Goal: Task Accomplishment & Management: Complete application form

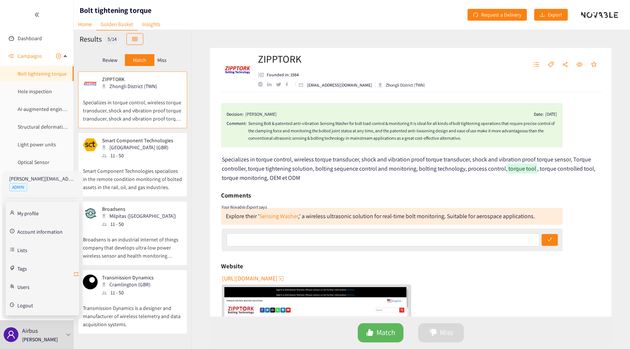
click at [76, 270] on button "button" at bounding box center [76, 275] width 6 height 12
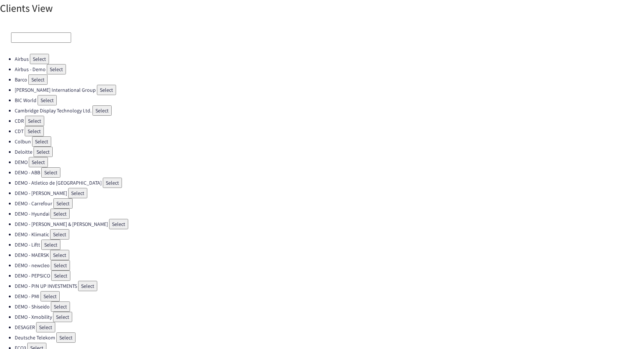
click at [46, 35] on input at bounding box center [41, 37] width 60 height 10
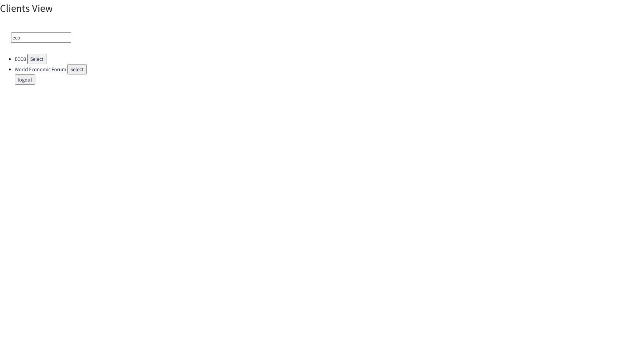
type input "eco"
click at [38, 55] on button "Select" at bounding box center [36, 59] width 19 height 10
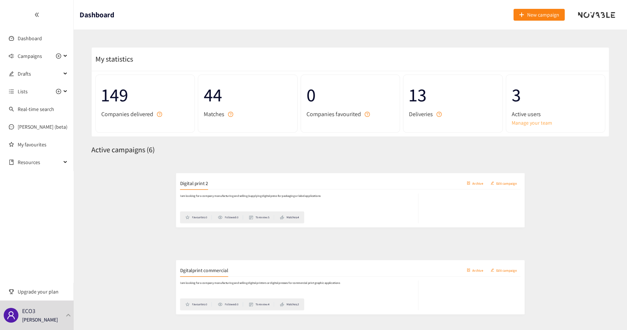
click at [521, 122] on link "Manage your team" at bounding box center [556, 123] width 88 height 8
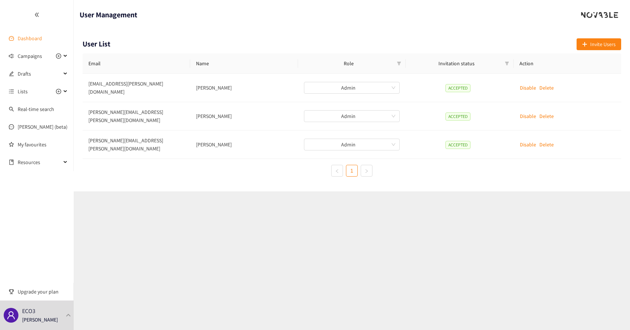
click at [28, 37] on link "Dashboard" at bounding box center [30, 38] width 24 height 7
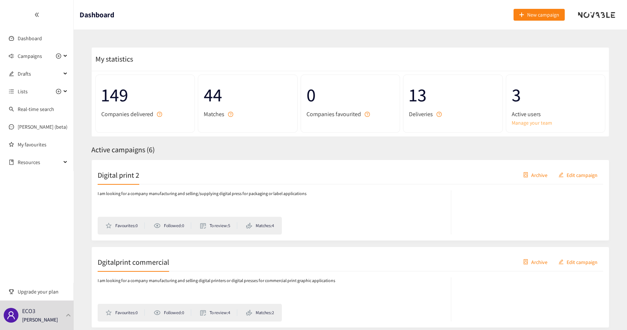
click at [529, 122] on link "Manage your team" at bounding box center [556, 123] width 88 height 8
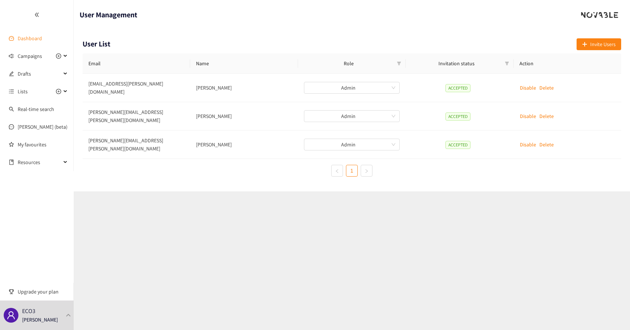
click at [30, 41] on link "Dashboard" at bounding box center [30, 38] width 24 height 7
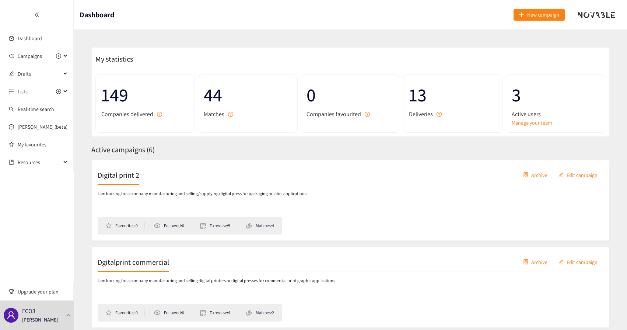
click at [32, 17] on div at bounding box center [36, 14] width 73 height 29
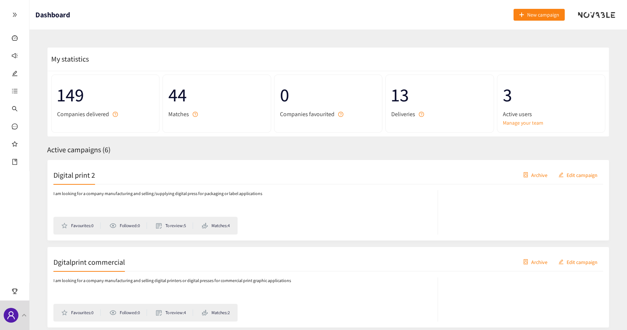
click at [75, 150] on span "Active campaigns ( 6 )" at bounding box center [78, 150] width 63 height 10
click at [193, 154] on div "Active campaigns ( 6 )" at bounding box center [328, 149] width 562 height 11
click at [113, 134] on div "149 Companies delivered 44 Matches 0 Companies favourited 13 Deliveries 3 Activ…" at bounding box center [328, 104] width 561 height 66
click at [16, 14] on icon "double-right" at bounding box center [15, 15] width 4 height 4
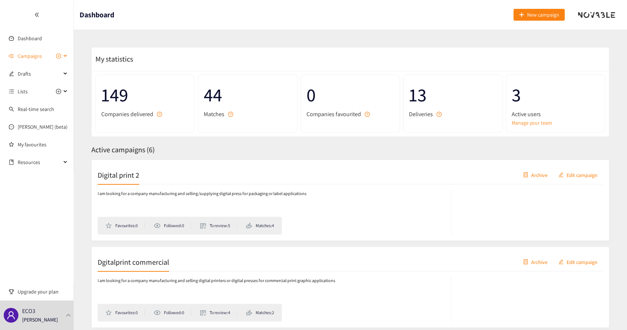
click at [31, 55] on span "Campaigns" at bounding box center [30, 56] width 24 height 15
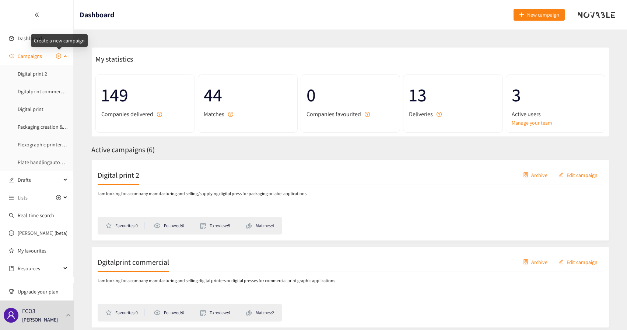
click at [59, 55] on icon "plus-circle" at bounding box center [58, 55] width 5 height 5
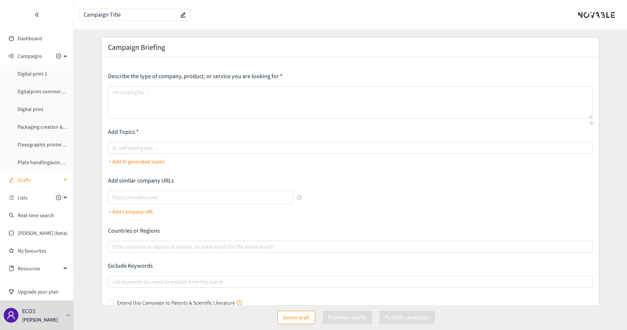
click at [34, 179] on span "Drafts" at bounding box center [39, 179] width 43 height 15
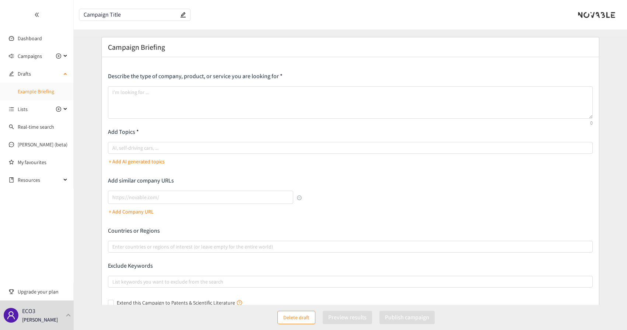
click at [41, 88] on link "Example Briefing" at bounding box center [36, 91] width 36 height 7
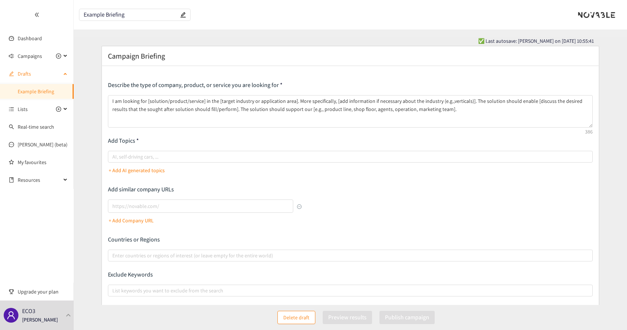
click at [34, 72] on span "Drafts" at bounding box center [39, 73] width 43 height 15
click at [33, 76] on span "Drafts" at bounding box center [39, 73] width 43 height 15
click at [183, 83] on p "Describe the type of company, product, or service you are looking for" at bounding box center [350, 85] width 485 height 8
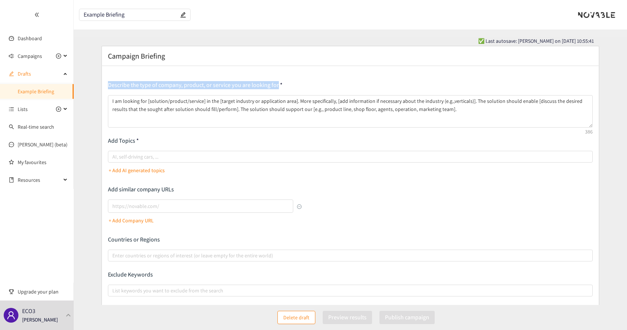
click at [193, 84] on p "Describe the type of company, product, or service you are looking for" at bounding box center [350, 85] width 485 height 8
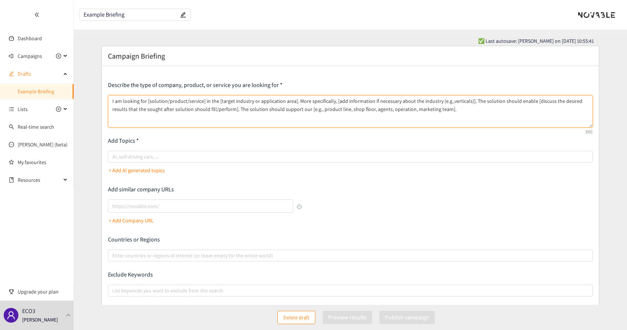
click at [270, 107] on textarea "I am looking for [solution/product/service] in the [target industry or applicat…" at bounding box center [350, 111] width 485 height 32
click at [275, 108] on textarea "I am looking for [solution/product/service] in the [target industry or applicat…" at bounding box center [350, 111] width 485 height 32
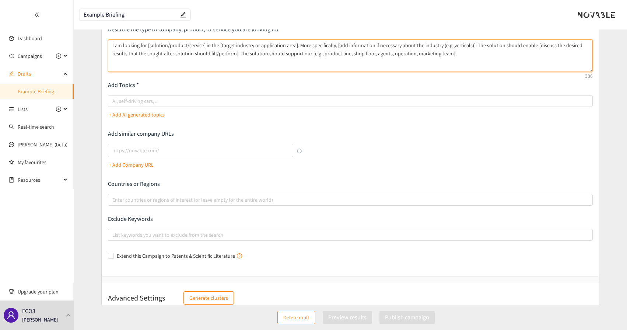
scroll to position [56, 0]
click at [318, 130] on div "Describe the type of company, product, or service you are looking for I am look…" at bounding box center [350, 143] width 485 height 236
click at [177, 99] on div at bounding box center [347, 100] width 474 height 9
click at [114, 99] on input "AI, self-driving cars, ..." at bounding box center [112, 100] width 1 height 9
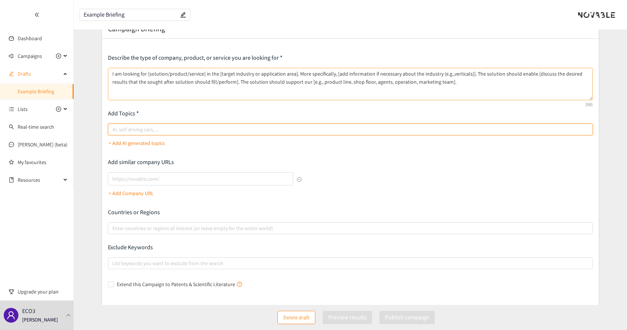
scroll to position [26, 0]
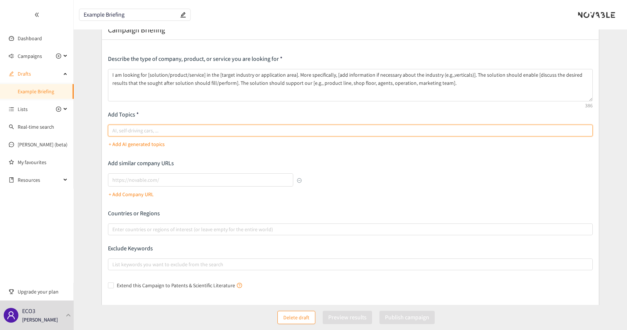
click at [123, 117] on p "Add Topics" at bounding box center [350, 115] width 485 height 8
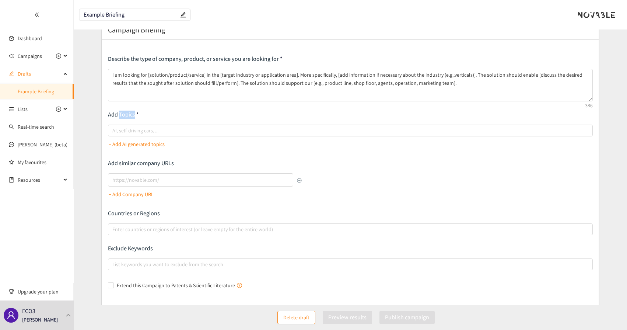
click at [123, 117] on p "Add Topics" at bounding box center [350, 115] width 485 height 8
click at [143, 160] on p "Add similar company URLs" at bounding box center [205, 163] width 194 height 8
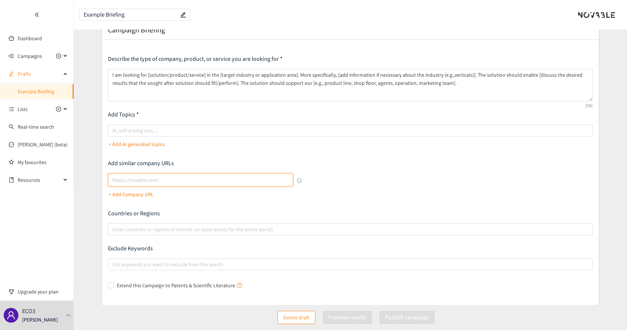
click at [126, 183] on input "lookalikes url" at bounding box center [200, 179] width 185 height 13
type input "[URL][DOMAIN_NAME]"
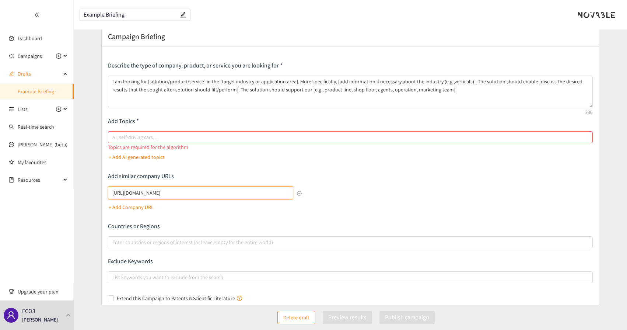
scroll to position [18, 0]
click at [146, 207] on p "+ Add Company URL" at bounding box center [131, 208] width 45 height 8
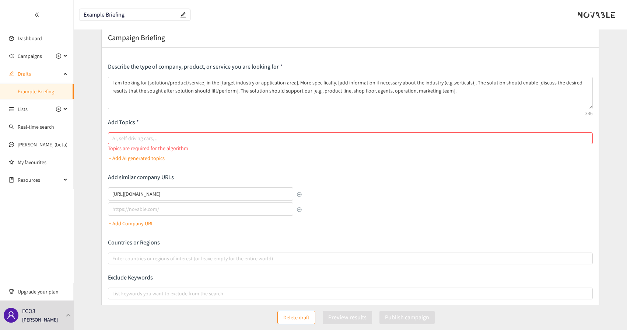
click at [139, 225] on p "+ Add Company URL" at bounding box center [131, 223] width 45 height 8
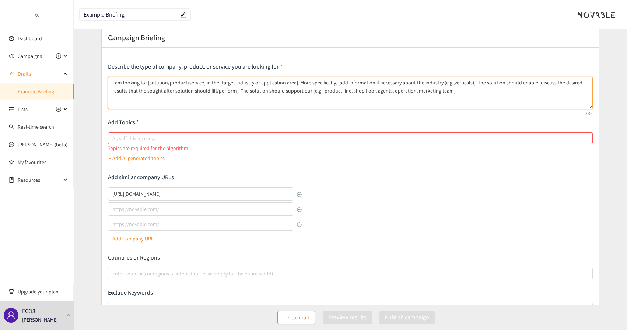
click at [296, 88] on textarea "I am looking for [solution/product/service] in the [target industry or applicat…" at bounding box center [350, 93] width 485 height 32
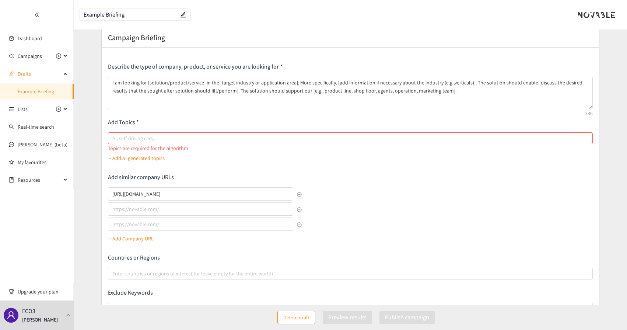
click at [340, 188] on div "Describe the type of company, product, or service you are looking for I am look…" at bounding box center [350, 199] width 485 height 273
click at [300, 193] on button "button" at bounding box center [299, 194] width 5 height 5
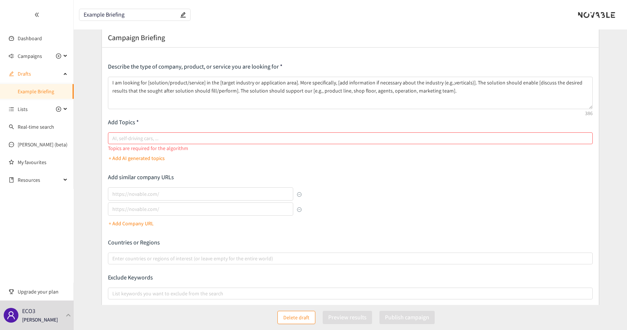
click at [300, 193] on button "button" at bounding box center [299, 194] width 5 height 5
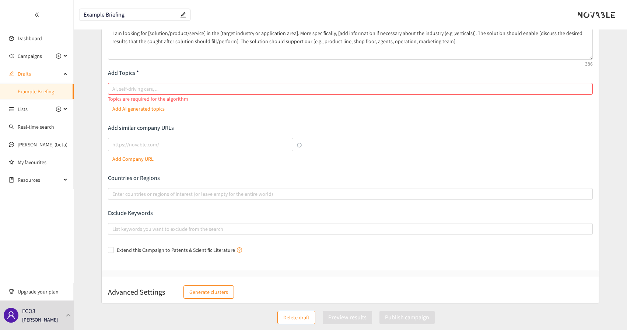
scroll to position [74, 0]
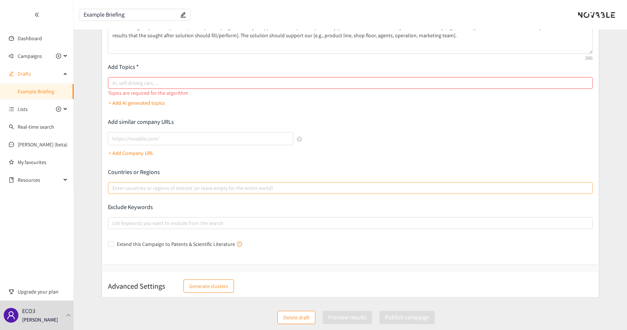
click at [149, 188] on div at bounding box center [347, 187] width 474 height 9
click at [114, 188] on input "Enter countries or regions of interest (or leave empty for the entire world)" at bounding box center [112, 187] width 1 height 9
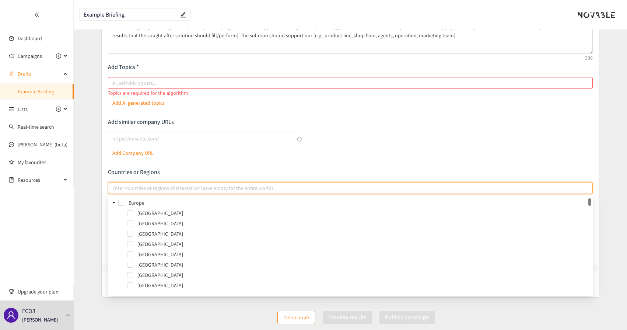
click at [111, 202] on span at bounding box center [113, 202] width 9 height 9
click at [113, 211] on span at bounding box center [113, 213] width 9 height 9
click at [113, 220] on span at bounding box center [113, 223] width 9 height 9
click at [113, 237] on span at bounding box center [113, 233] width 9 height 9
click at [113, 247] on span at bounding box center [113, 243] width 9 height 9
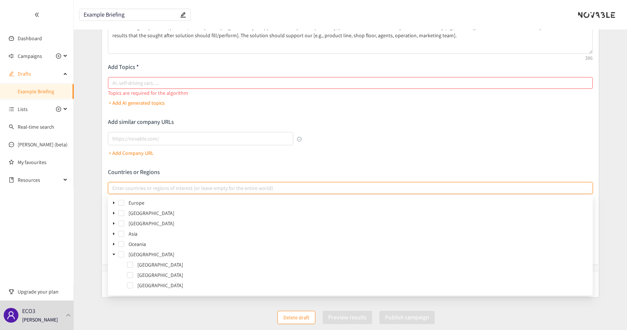
click at [113, 254] on icon "caret-down" at bounding box center [114, 253] width 3 height 1
click at [112, 263] on icon "caret-down" at bounding box center [114, 265] width 4 height 4
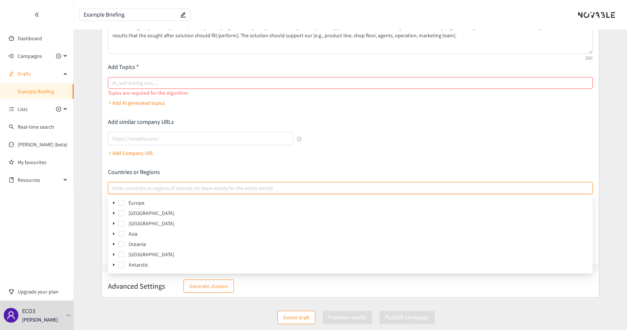
click at [140, 172] on p "Countries or Regions" at bounding box center [350, 172] width 485 height 8
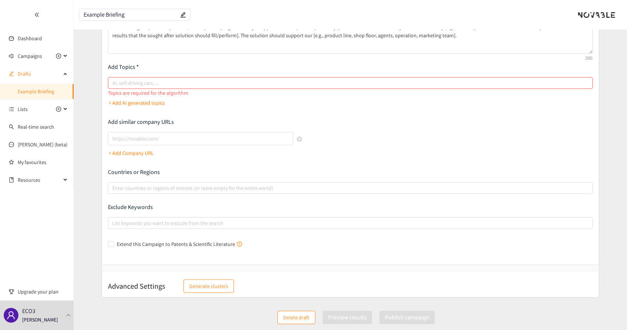
click at [136, 174] on p "Countries or Regions" at bounding box center [350, 172] width 485 height 8
click at [174, 190] on div at bounding box center [347, 187] width 474 height 9
click at [114, 190] on input "Enter countries or regions of interest (or leave empty for the entire world)" at bounding box center [112, 187] width 1 height 9
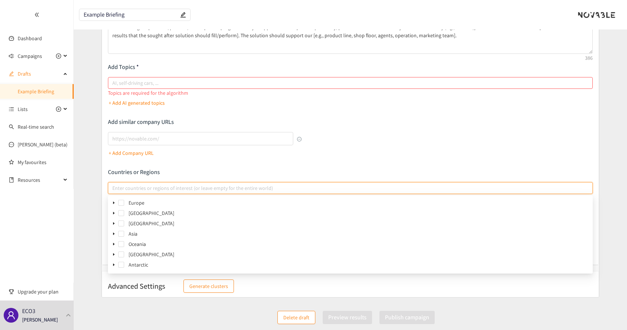
click at [132, 172] on p "Countries or Regions" at bounding box center [350, 172] width 485 height 8
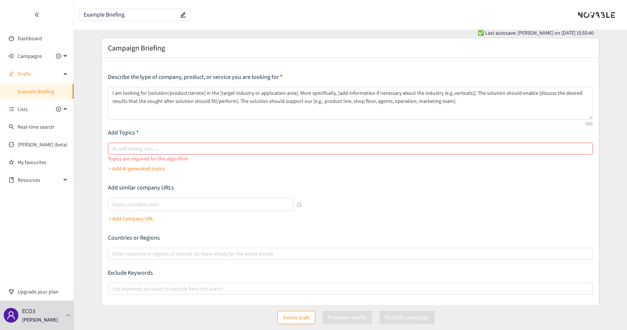
scroll to position [0, 0]
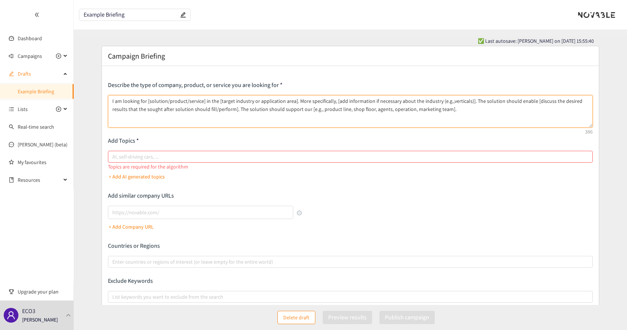
click at [142, 119] on textarea "I am looking for [solution/product/service] in the [target industry or applicat…" at bounding box center [350, 111] width 485 height 32
click at [358, 105] on textarea "I am looking for [solution/product/service] in the [target industry or applicat…" at bounding box center [350, 111] width 485 height 32
click at [398, 105] on textarea "I am looking for [solution/product/service] in the [target industry or applicat…" at bounding box center [350, 111] width 485 height 32
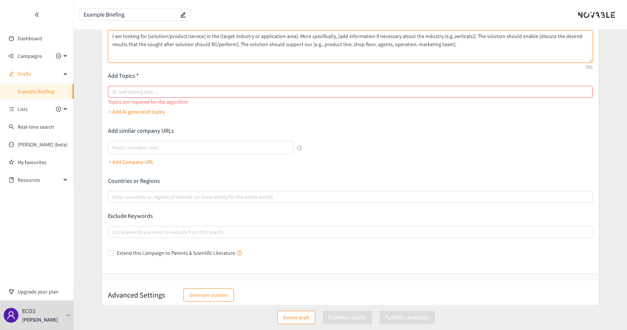
scroll to position [74, 0]
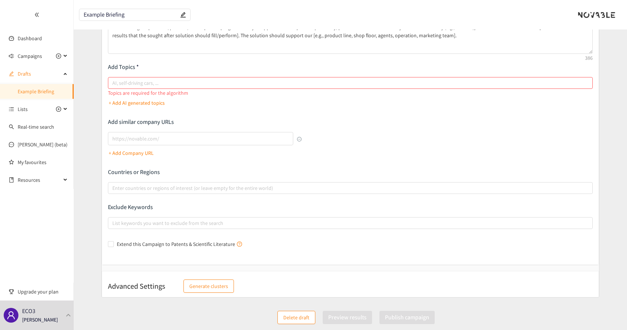
click at [176, 200] on div "Describe the type of company, product, or service you are looking for I am look…" at bounding box center [350, 128] width 485 height 242
click at [165, 202] on div "Describe the type of company, product, or service you are looking for I am look…" at bounding box center [350, 128] width 485 height 242
click at [140, 245] on span "Extend this Campaign to Patents & Scientific Literature" at bounding box center [179, 244] width 131 height 8
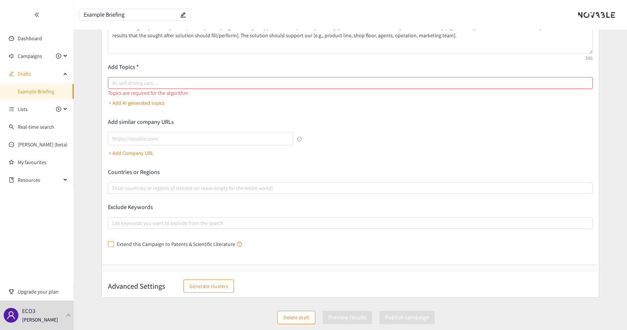
click at [113, 245] on input "Extend this Campaign to Patents & Scientific Literature" at bounding box center [110, 243] width 5 height 5
click at [145, 245] on span "Extend this Campaign to Patents & Scientific Literature" at bounding box center [179, 244] width 131 height 8
click at [113, 245] on input "Extend this Campaign to Patents & Scientific Literature" at bounding box center [110, 243] width 5 height 5
click at [110, 245] on input "Extend this Campaign to Patents & Scientific Literature" at bounding box center [110, 243] width 5 height 5
click at [112, 245] on input "Extend this Campaign to Patents & Scientific Literature" at bounding box center [110, 243] width 5 height 5
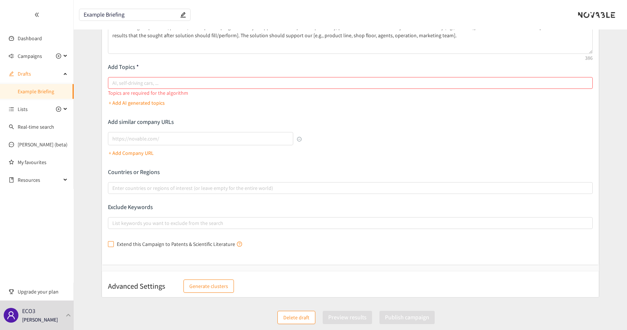
click at [112, 245] on input "Extend this Campaign to Patents & Scientific Literature" at bounding box center [110, 243] width 5 height 5
checkbox input "false"
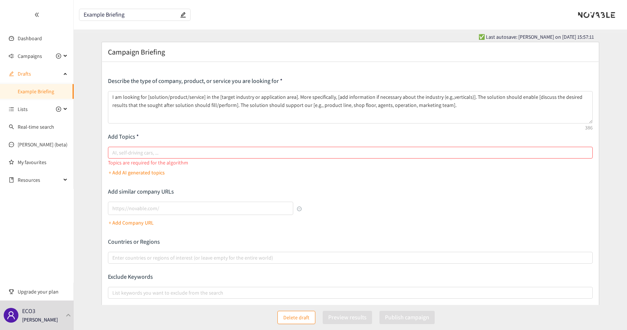
scroll to position [0, 0]
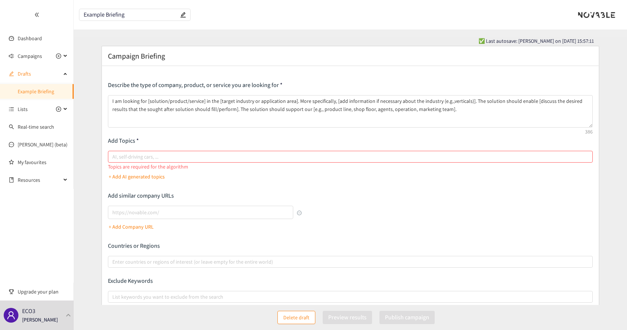
click at [178, 152] on div at bounding box center [347, 156] width 474 height 9
click at [114, 152] on input "AI, self-driving cars, ..." at bounding box center [112, 156] width 1 height 9
type input "AI"
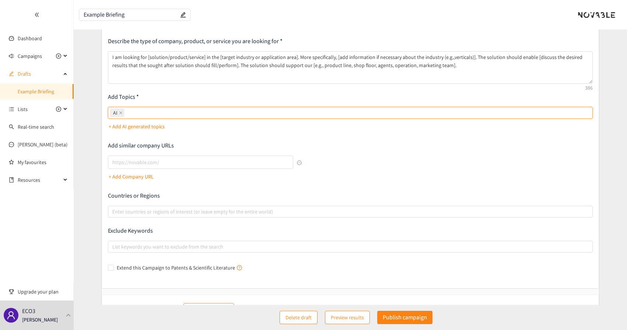
scroll to position [49, 0]
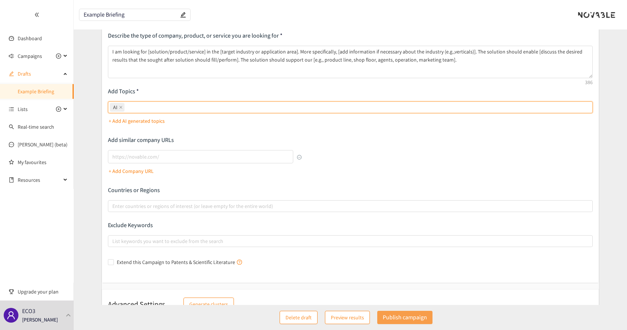
click at [393, 316] on p "Publish campaign" at bounding box center [405, 316] width 44 height 9
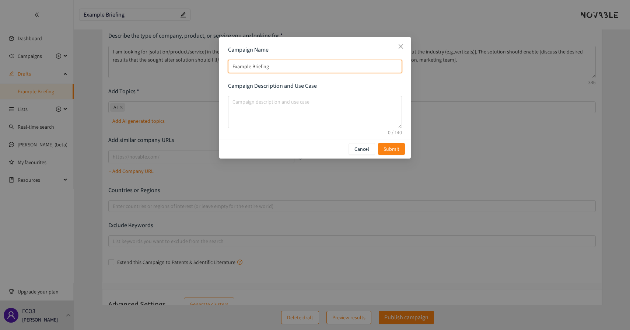
click at [243, 66] on input "Example Briefing" at bounding box center [315, 66] width 174 height 13
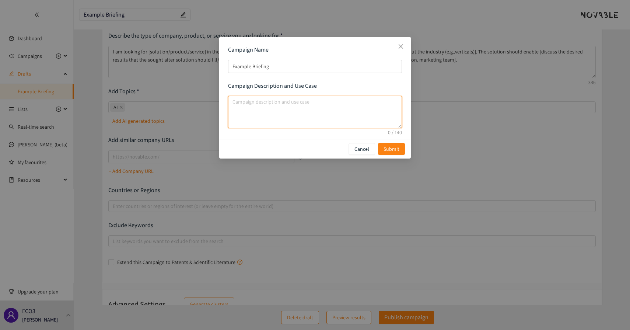
click at [247, 104] on textarea "campaign description and use case" at bounding box center [315, 112] width 174 height 32
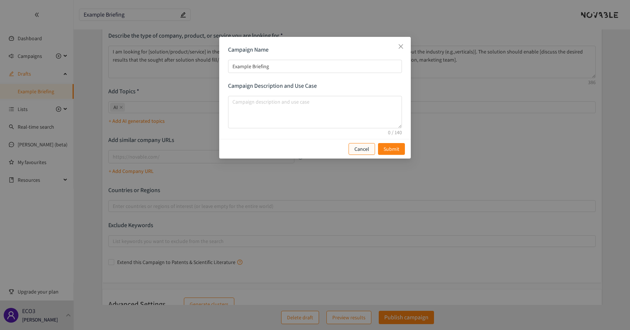
click at [352, 149] on button "Cancel" at bounding box center [362, 149] width 27 height 12
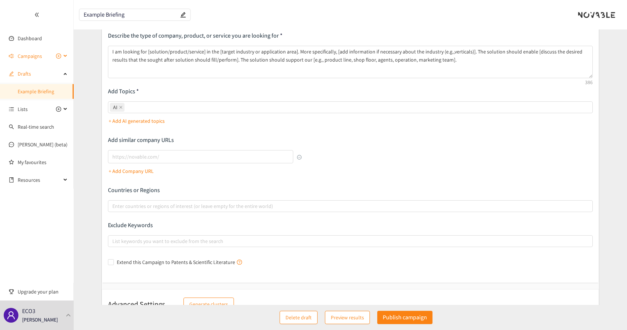
click at [35, 56] on span "Campaigns" at bounding box center [30, 56] width 24 height 15
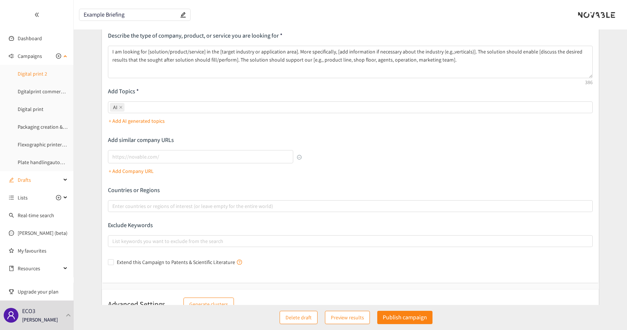
click at [47, 77] on link "Digital print 2" at bounding box center [32, 73] width 29 height 7
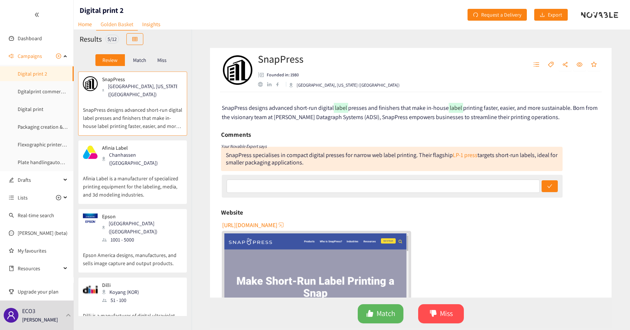
click at [116, 167] on p "Afinia Label is a manufacturer of specialized printing equipment for the labeli…" at bounding box center [132, 183] width 99 height 32
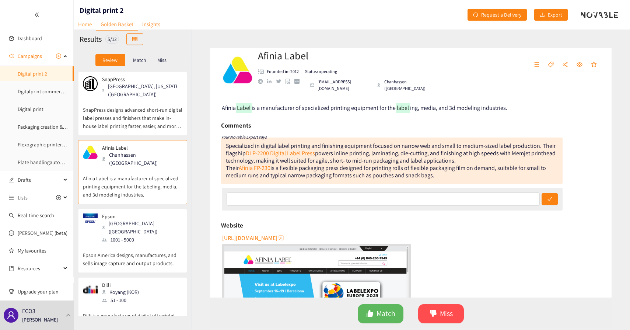
click at [85, 26] on link "Home" at bounding box center [85, 23] width 22 height 11
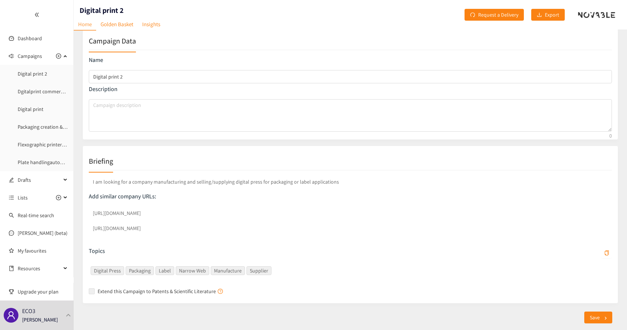
scroll to position [12, 0]
click at [143, 182] on p "I am looking for a company manufacturing and selling/supplying digital press fo…" at bounding box center [350, 182] width 523 height 11
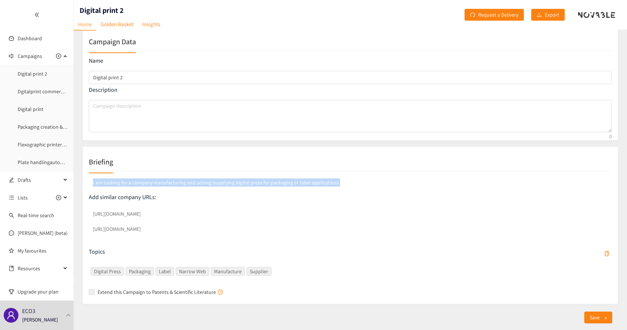
click at [143, 182] on p "I am looking for a company manufacturing and selling/supplying digital press fo…" at bounding box center [350, 182] width 523 height 11
click at [141, 181] on p "I am looking for a company manufacturing and selling/supplying digital press fo…" at bounding box center [350, 182] width 523 height 11
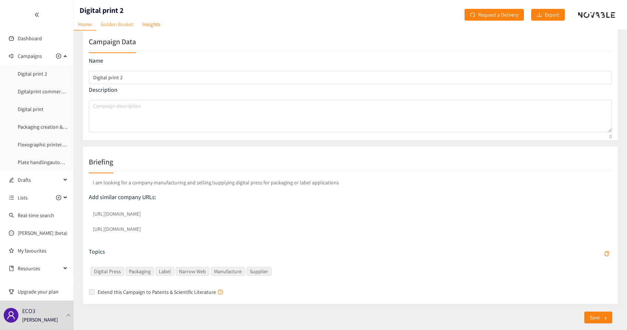
click at [108, 25] on link "Golden Basket" at bounding box center [117, 23] width 42 height 11
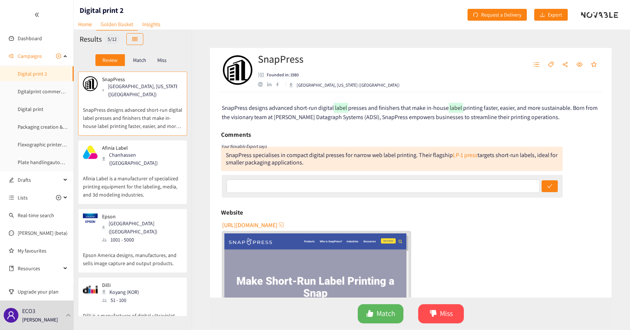
click at [117, 167] on p "Afinia Label is a manufacturer of specialized printing equipment for the labeli…" at bounding box center [132, 183] width 99 height 32
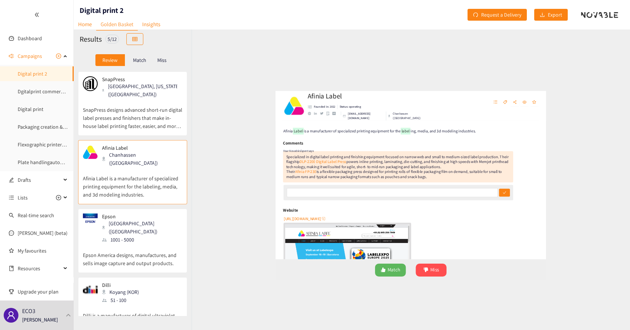
click at [132, 59] on div "Match" at bounding box center [139, 60] width 29 height 12
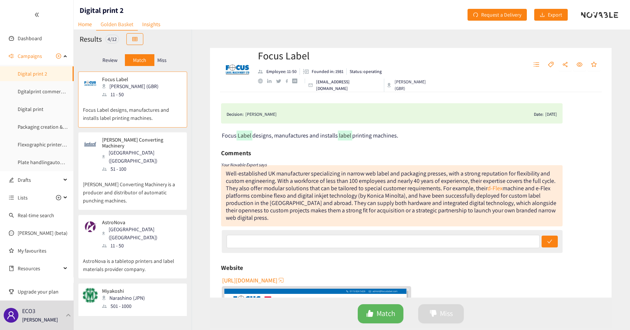
click at [113, 60] on p "Review" at bounding box center [109, 60] width 15 height 6
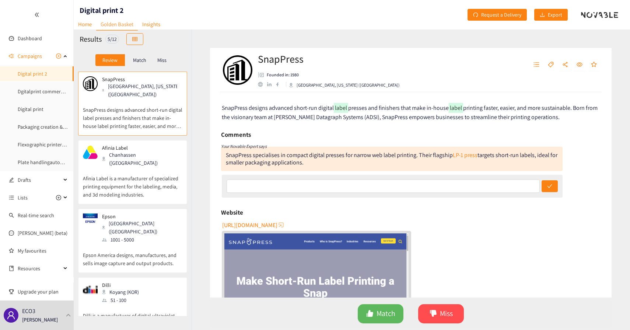
click at [135, 61] on p "Match" at bounding box center [139, 60] width 13 height 6
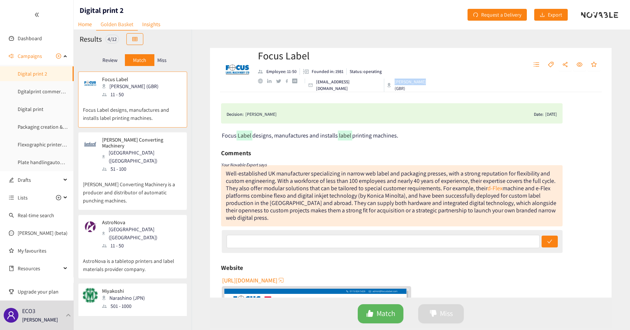
drag, startPoint x: 403, startPoint y: 85, endPoint x: 422, endPoint y: 91, distance: 19.6
click at [422, 91] on div "Focus Label Employee: 11-50 Founded in: 1981 Status: operating [EMAIL_ADDRESS][…" at bounding box center [411, 70] width 402 height 44
click at [424, 85] on div "Focus Label Employee: 11-50 Founded in: 1981 Status: operating [EMAIL_ADDRESS][…" at bounding box center [411, 70] width 402 height 44
click at [339, 75] on p "Founded in: 1981" at bounding box center [328, 71] width 32 height 7
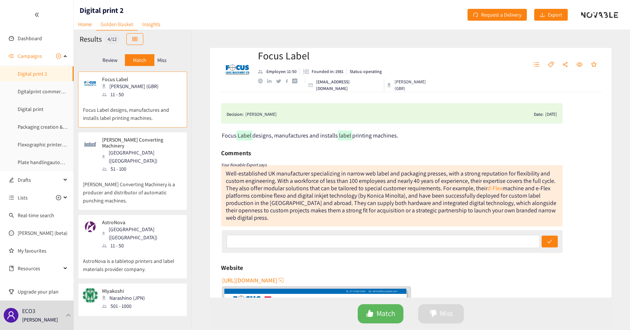
click at [356, 185] on div "Well-established UK manufacturer specializing in narrow web label and packaging…" at bounding box center [391, 195] width 330 height 52
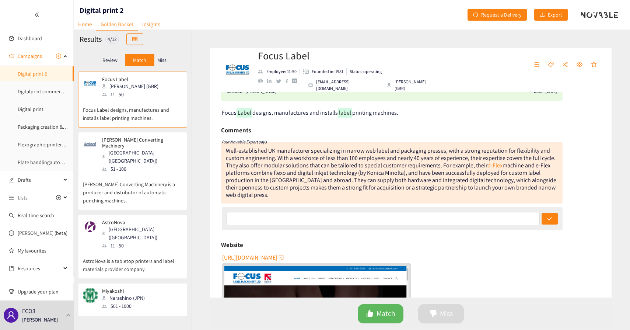
scroll to position [34, 0]
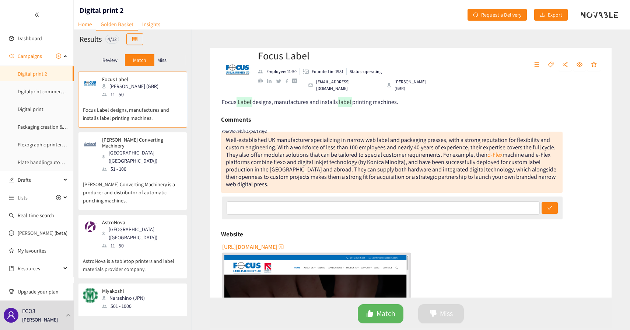
click at [284, 146] on div "Well-established UK manufacturer specializing in narrow web label and packaging…" at bounding box center [391, 162] width 330 height 52
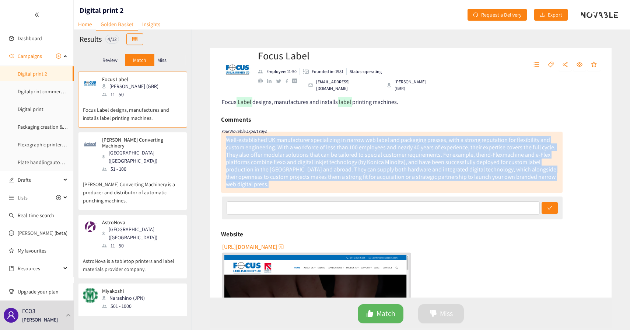
click at [284, 146] on div "Well-established UK manufacturer specializing in narrow web label and packaging…" at bounding box center [391, 162] width 330 height 52
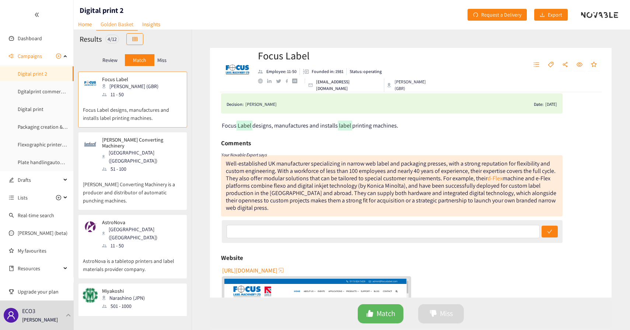
scroll to position [0, 0]
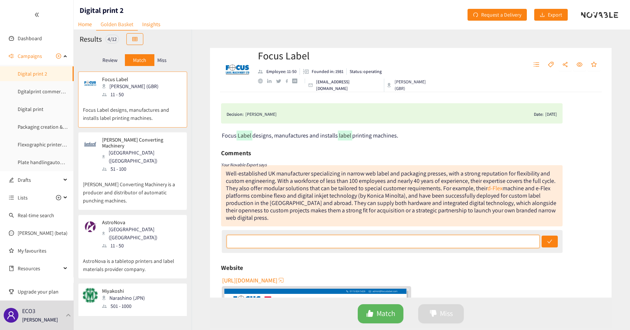
click at [320, 237] on input "text" at bounding box center [384, 241] width 314 height 13
type input "Very interesting - to contact in a later stage"
click at [292, 235] on input "Very interesting - to contact in a later stage" at bounding box center [384, 241] width 314 height 13
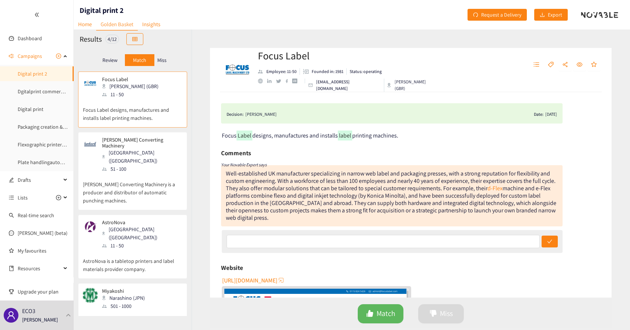
click at [462, 251] on div "Decision: [PERSON_NAME] Date: [DATE] Focus Label designs, manufactures and inst…" at bounding box center [411, 194] width 402 height 205
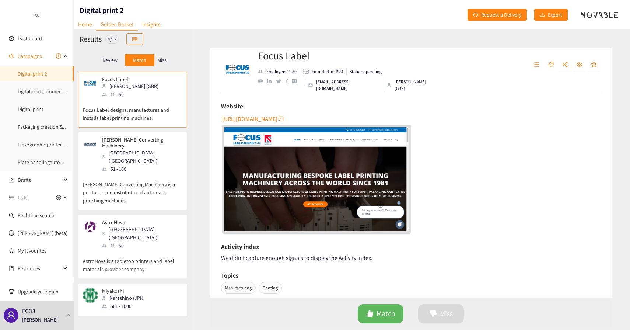
scroll to position [160, 0]
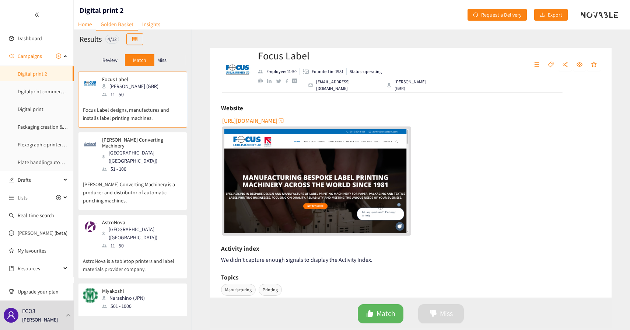
click at [277, 255] on div "We didn't capture enough signals to display the Activity Index." at bounding box center [410, 259] width 379 height 9
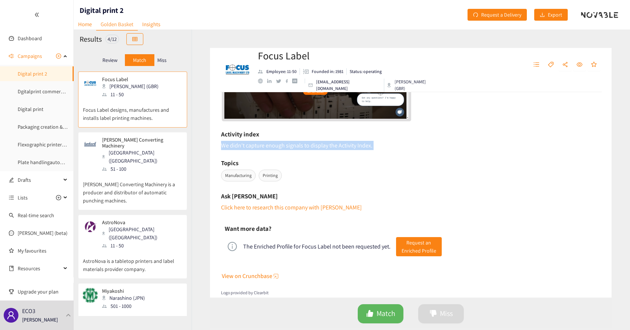
scroll to position [274, 0]
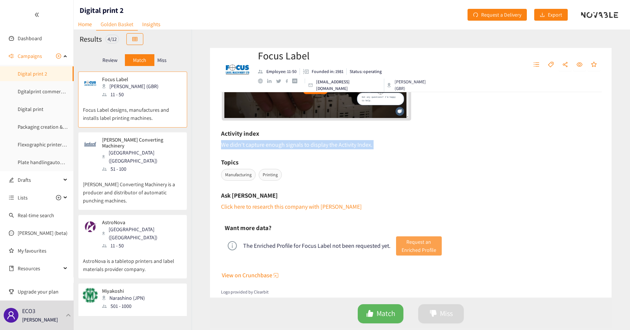
click at [407, 238] on span "Request an Enriched Profile" at bounding box center [419, 246] width 35 height 16
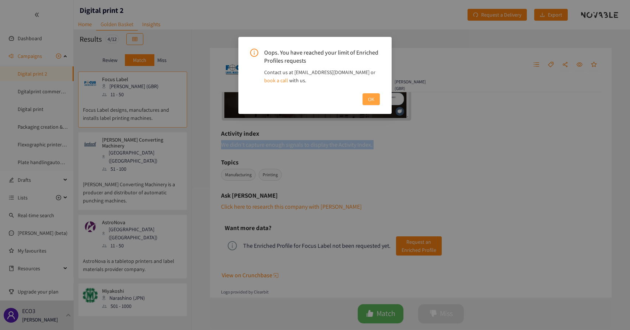
click at [372, 93] on button "OK" at bounding box center [371, 99] width 17 height 12
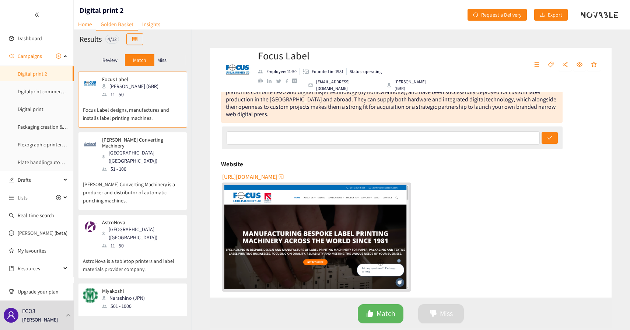
scroll to position [0, 0]
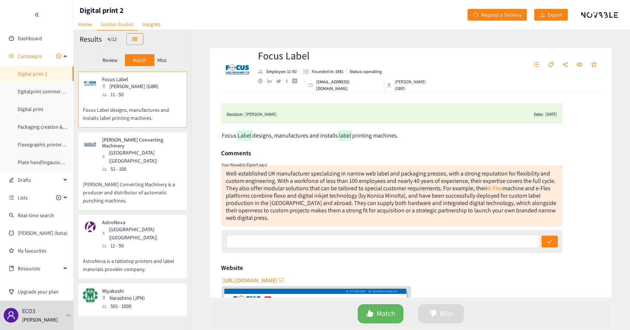
click at [386, 187] on div "Well-established UK manufacturer specializing in narrow web label and packaging…" at bounding box center [391, 195] width 330 height 52
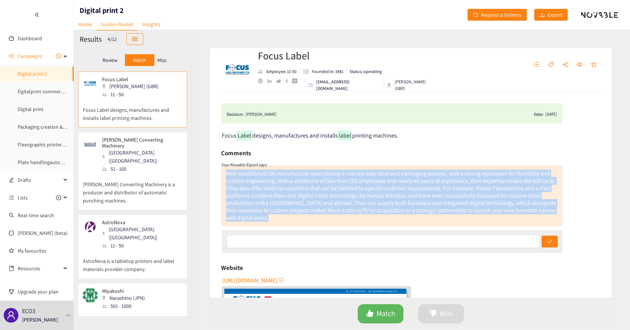
click at [386, 187] on div "Well-established UK manufacturer specializing in narrow web label and packaging…" at bounding box center [391, 195] width 330 height 52
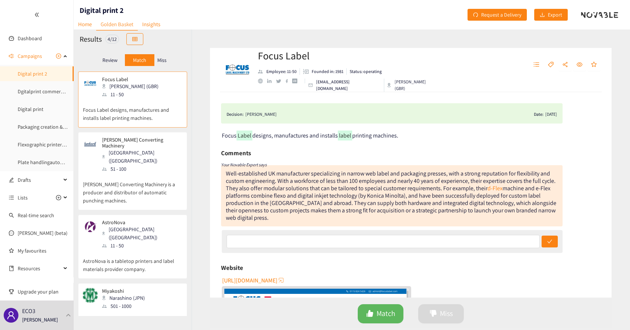
click at [387, 195] on div "Well-established UK manufacturer specializing in narrow web label and packaging…" at bounding box center [391, 195] width 330 height 52
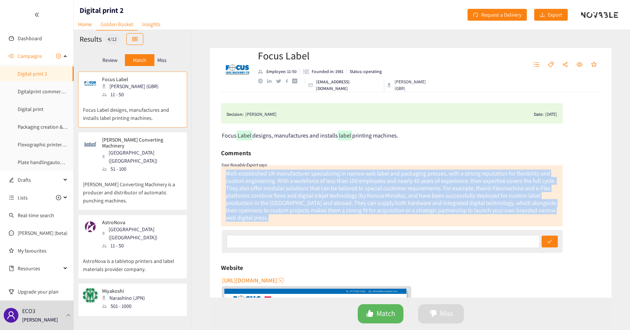
click at [387, 195] on div "Well-established UK manufacturer specializing in narrow web label and packaging…" at bounding box center [391, 195] width 330 height 52
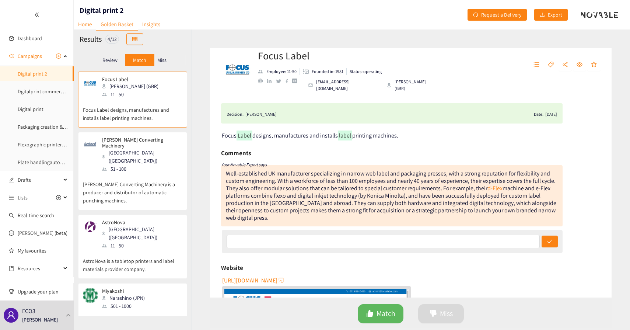
click at [391, 200] on div "Well-established UK manufacturer specializing in narrow web label and packaging…" at bounding box center [391, 195] width 330 height 52
click at [179, 147] on div "[PERSON_NAME] Converting Machinery [GEOGRAPHIC_DATA] ([GEOGRAPHIC_DATA]) 51 - 1…" at bounding box center [132, 155] width 99 height 36
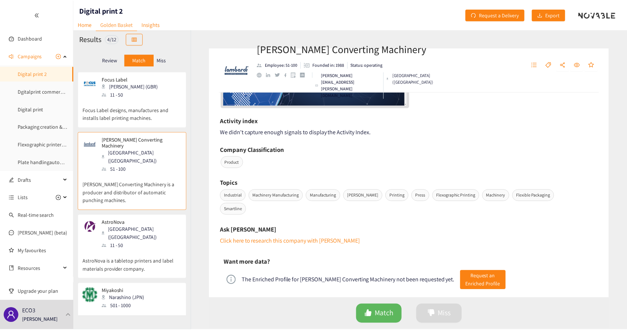
scroll to position [124, 0]
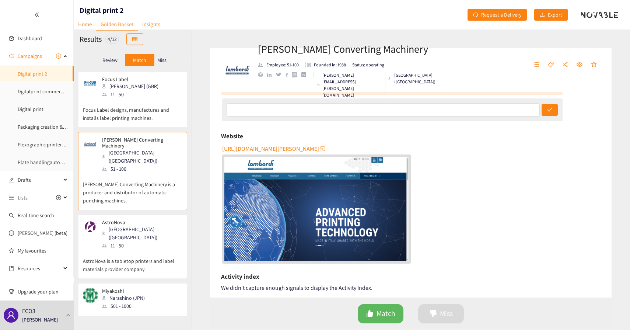
click at [179, 96] on div "Focus Label [PERSON_NAME] (GBR) 11 - 50 Focus Label designs, manufactures and i…" at bounding box center [132, 99] width 109 height 56
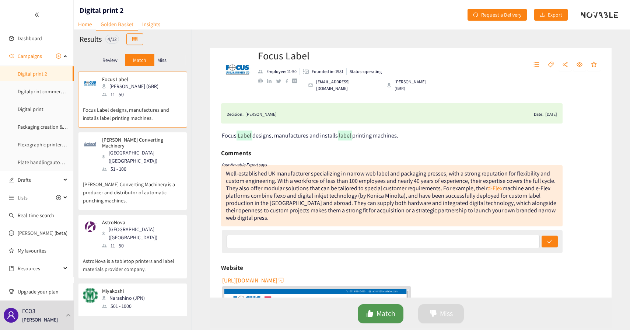
click at [379, 305] on button "Match" at bounding box center [381, 313] width 46 height 19
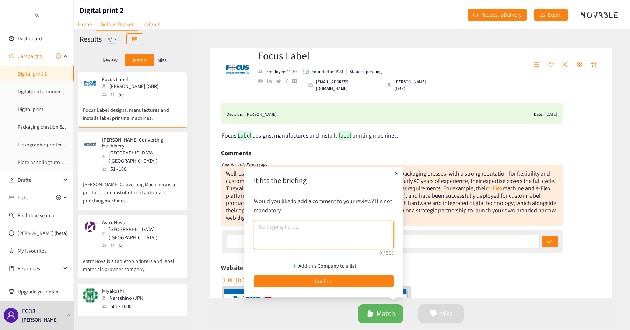
click at [348, 246] on textarea at bounding box center [324, 235] width 140 height 28
click at [454, 244] on div at bounding box center [392, 241] width 341 height 23
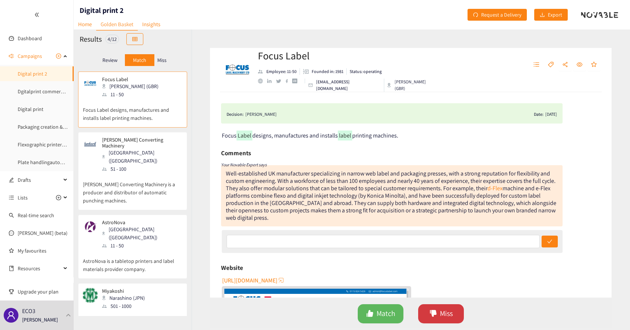
click at [442, 309] on span "Miss" at bounding box center [446, 313] width 13 height 11
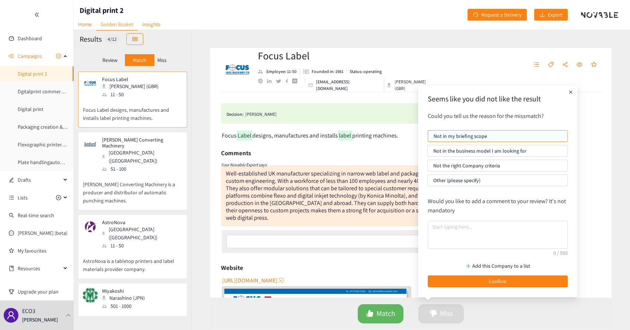
click at [570, 91] on icon "plus" at bounding box center [570, 91] width 7 height 7
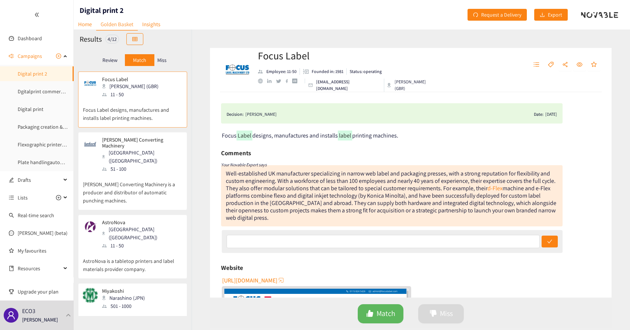
click at [158, 55] on div "Miss" at bounding box center [161, 60] width 15 height 12
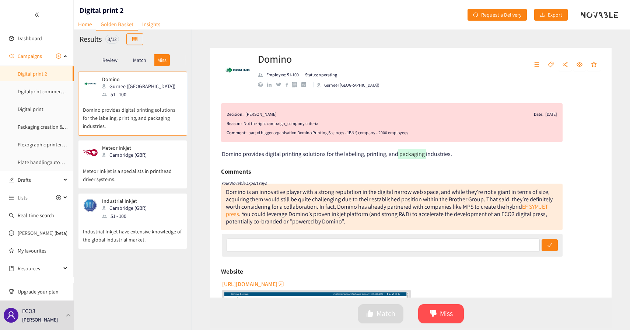
click at [337, 133] on div "part of bigger organisation Domino Printing Sceinces - 1BN $ company - 2000 emp…" at bounding box center [402, 132] width 309 height 7
click at [316, 133] on div "part of bigger organisation Domino Printing Sceinces - 1BN $ company - 2000 emp…" at bounding box center [402, 132] width 309 height 7
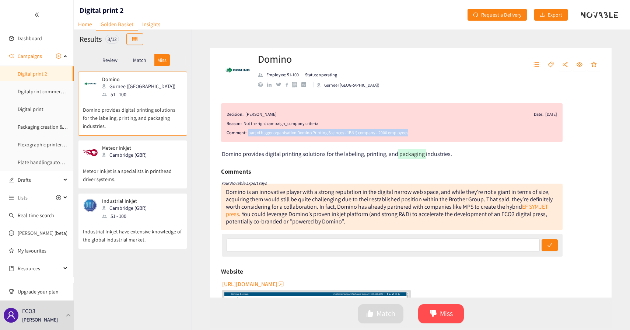
click at [316, 133] on div "part of bigger organisation Domino Printing Sceinces - 1BN $ company - 2000 emp…" at bounding box center [402, 132] width 309 height 7
click at [302, 133] on div "part of bigger organisation Domino Printing Sceinces - 1BN $ company - 2000 emp…" at bounding box center [402, 132] width 309 height 7
click at [428, 308] on button "Miss" at bounding box center [441, 313] width 46 height 19
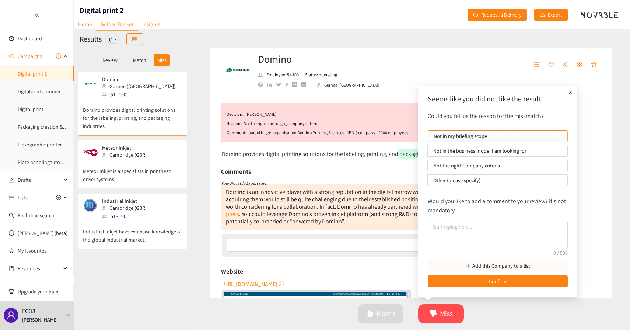
click at [460, 266] on button "Add this Company to a list" at bounding box center [498, 266] width 140 height 12
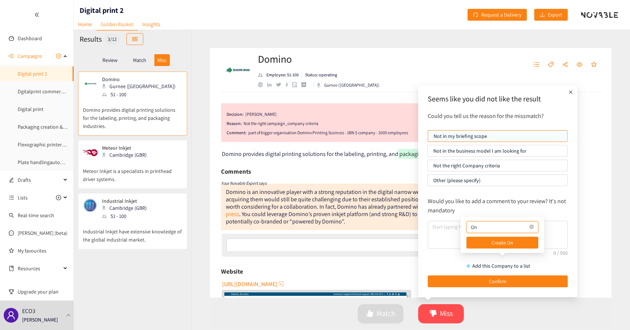
type input "O"
type input "TO keep in my radar"
click at [527, 225] on icon "close-circle" at bounding box center [529, 226] width 4 height 4
type input "F"
click at [570, 91] on icon "plus" at bounding box center [570, 91] width 3 height 3
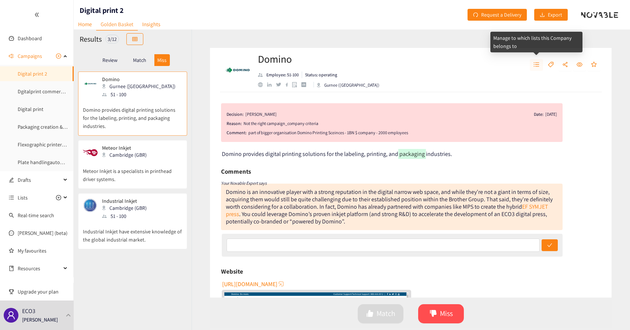
click at [536, 67] on span "unordered-list" at bounding box center [536, 65] width 6 height 7
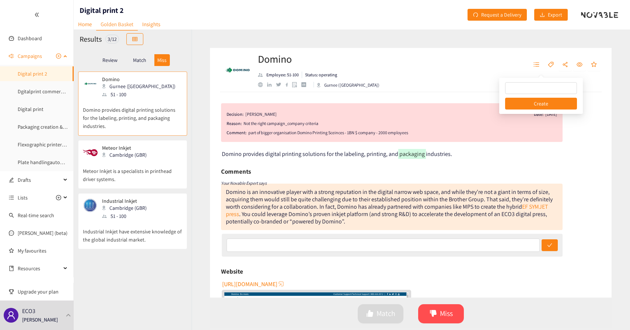
click at [31, 56] on span "Campaigns" at bounding box center [30, 56] width 24 height 15
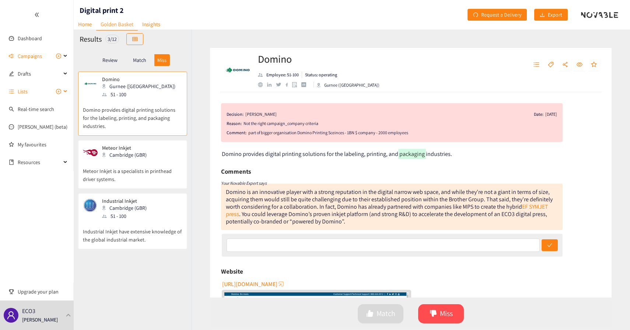
click at [30, 92] on span "Lists" at bounding box center [39, 91] width 43 height 15
click at [23, 92] on span "Lists" at bounding box center [23, 91] width 10 height 15
click at [22, 91] on span "Lists" at bounding box center [23, 91] width 10 height 15
click at [140, 62] on p "Match" at bounding box center [139, 60] width 13 height 6
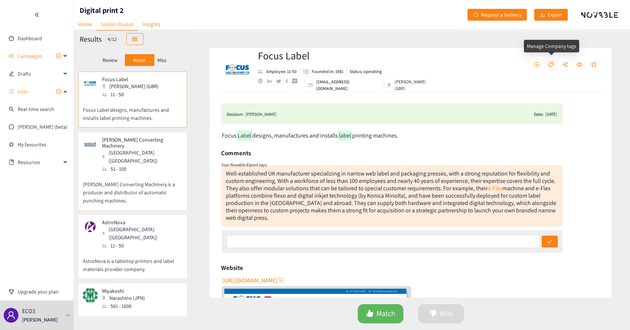
click at [549, 69] on button "button" at bounding box center [550, 65] width 13 height 12
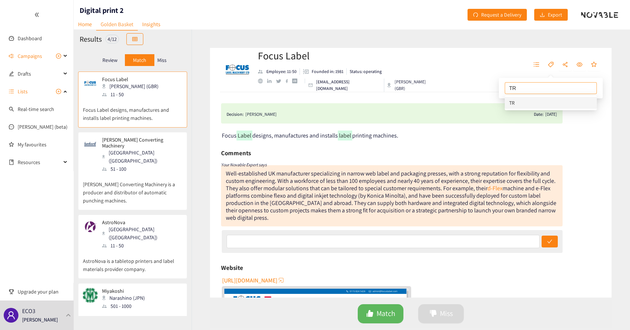
type input "T"
type input "A"
click at [526, 60] on div "Focus Label Employee: 11-50 Founded in: 1981 Status: operating [EMAIL_ADDRESS][…" at bounding box center [411, 70] width 402 height 44
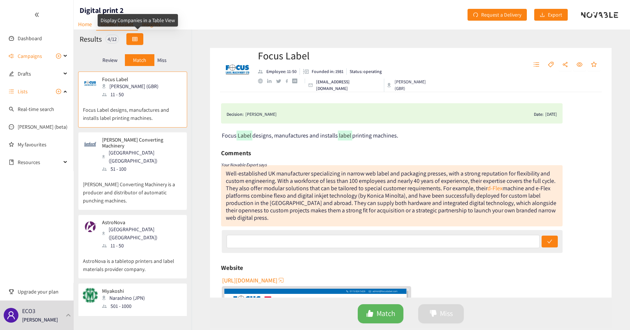
click at [137, 38] on icon "table" at bounding box center [134, 38] width 5 height 5
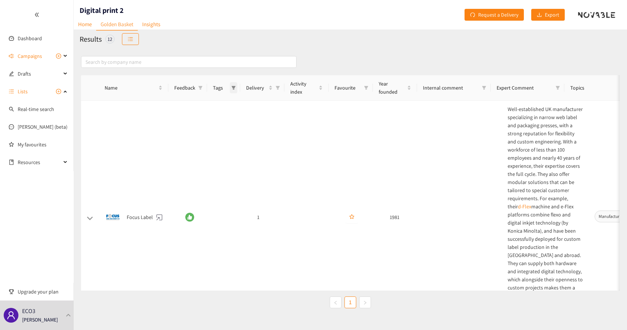
click at [233, 88] on icon "filter" at bounding box center [234, 88] width 4 height 4
click at [199, 89] on icon "filter" at bounding box center [200, 87] width 4 height 4
click at [176, 102] on span "Match" at bounding box center [178, 102] width 16 height 7
checkbox input "true"
click at [197, 137] on span "OK" at bounding box center [195, 140] width 6 height 8
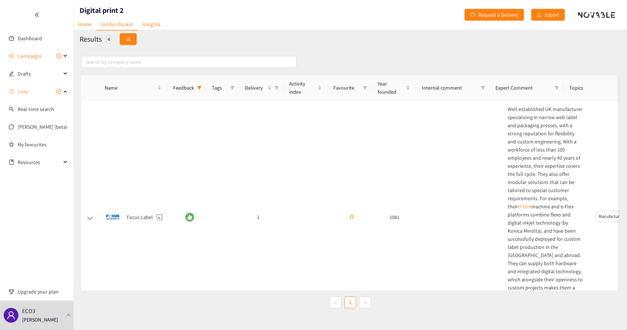
click at [129, 43] on button "button" at bounding box center [128, 39] width 17 height 12
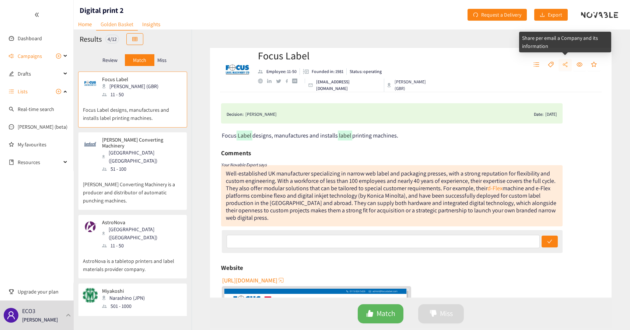
click at [565, 65] on icon "share-alt" at bounding box center [565, 64] width 5 height 5
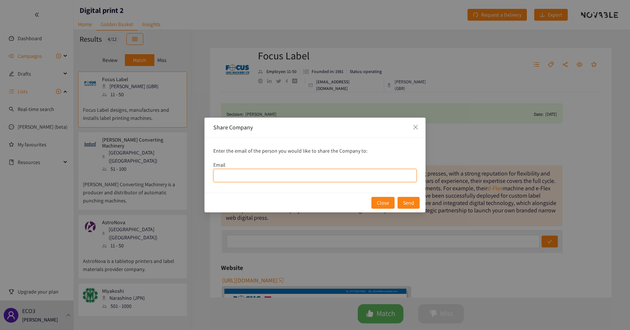
click at [274, 176] on input "email" at bounding box center [314, 175] width 203 height 13
click at [413, 127] on icon "close" at bounding box center [416, 127] width 6 height 6
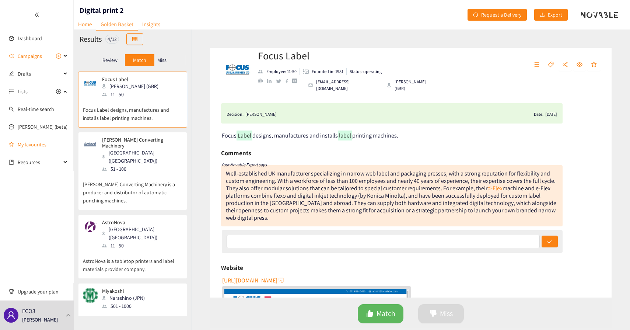
click at [25, 142] on link "My favourites" at bounding box center [43, 144] width 50 height 15
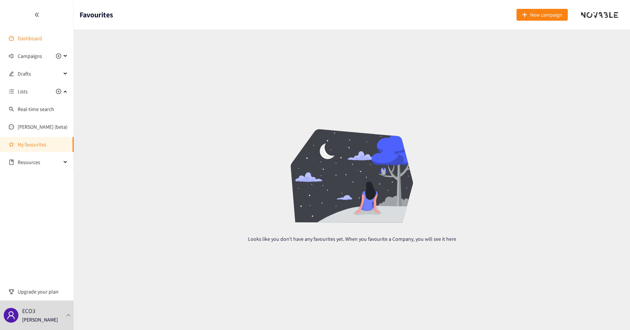
click at [42, 37] on link "Dashboard" at bounding box center [30, 38] width 24 height 7
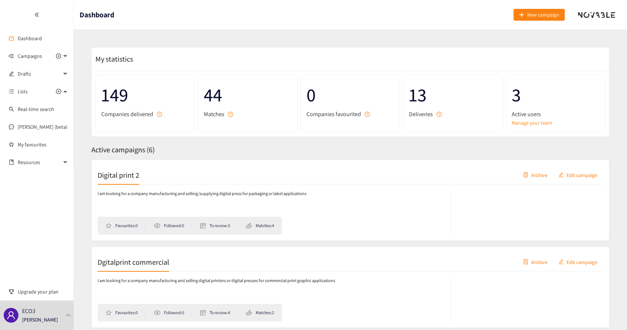
click at [217, 174] on div "Digital print 2 Archive Edit campaign" at bounding box center [350, 175] width 505 height 18
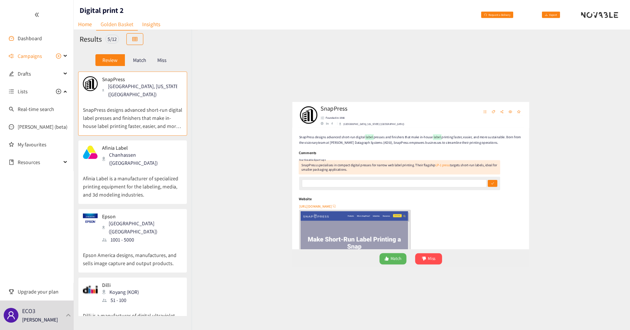
click at [133, 60] on p "Match" at bounding box center [139, 60] width 13 height 6
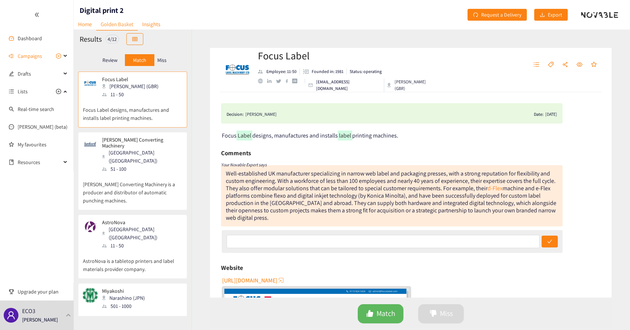
click at [160, 62] on p "Miss" at bounding box center [161, 60] width 9 height 6
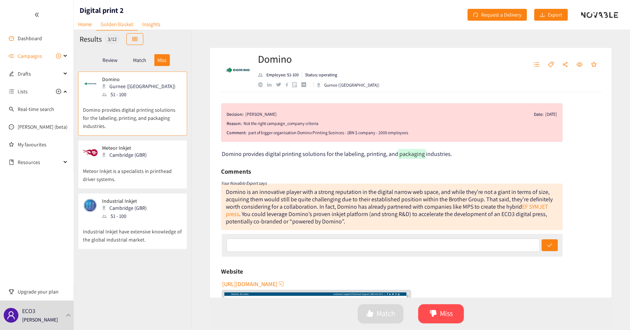
click at [116, 59] on p "Review" at bounding box center [109, 60] width 15 height 6
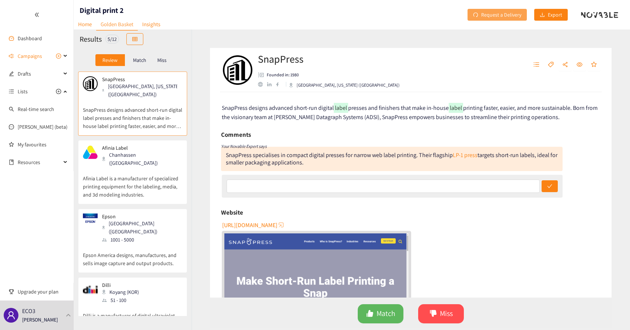
click at [484, 18] on span "Request a Delivery" at bounding box center [501, 15] width 40 height 8
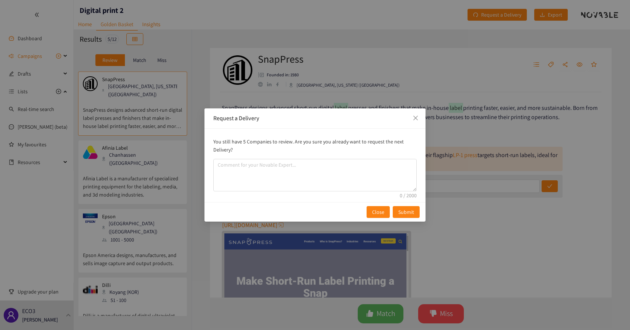
click at [244, 140] on p "You still have 5 Companies to review. Are you sure you already want to request …" at bounding box center [314, 145] width 203 height 16
click at [242, 146] on p "You still have 5 Companies to review. Are you sure you already want to request …" at bounding box center [314, 145] width 203 height 16
drag, startPoint x: 242, startPoint y: 143, endPoint x: 246, endPoint y: 141, distance: 5.0
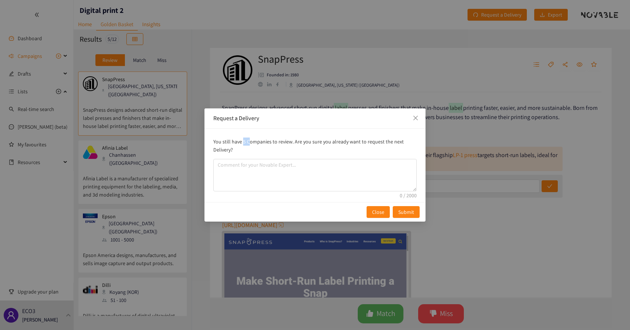
click at [246, 141] on p "You still have 5 Companies to review. Are you sure you already want to request …" at bounding box center [314, 145] width 203 height 16
click at [243, 147] on p "You still have 5 Companies to review. Are you sure you already want to request …" at bounding box center [314, 145] width 203 height 16
click at [246, 168] on textarea "comment" at bounding box center [314, 175] width 203 height 32
click at [270, 169] on textarea "exclude this ... and focus on Europe" at bounding box center [314, 175] width 203 height 32
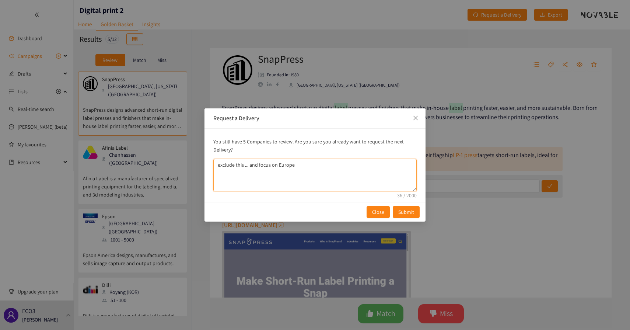
click at [270, 169] on textarea "exclude this ... and focus on Europe" at bounding box center [314, 175] width 203 height 32
type textarea "urgent, need this by"
click at [241, 164] on textarea "urgent, need this by" at bounding box center [314, 175] width 203 height 32
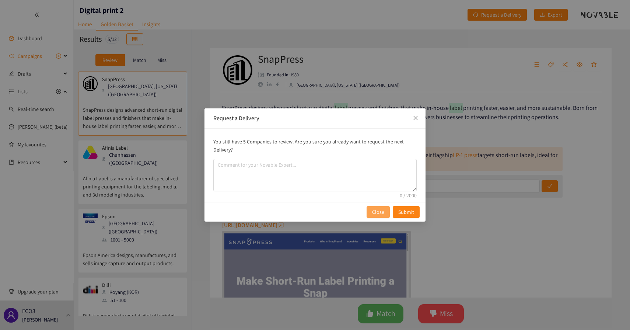
click at [379, 216] on button "Close" at bounding box center [378, 212] width 23 height 12
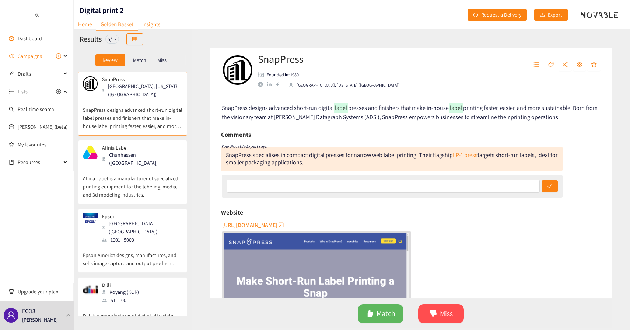
click at [112, 38] on div "5 / 12" at bounding box center [112, 39] width 14 height 9
click at [138, 43] on button "button" at bounding box center [134, 39] width 17 height 12
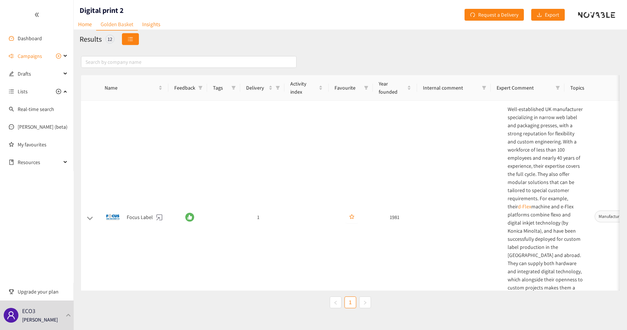
click at [127, 43] on button "button" at bounding box center [130, 39] width 17 height 12
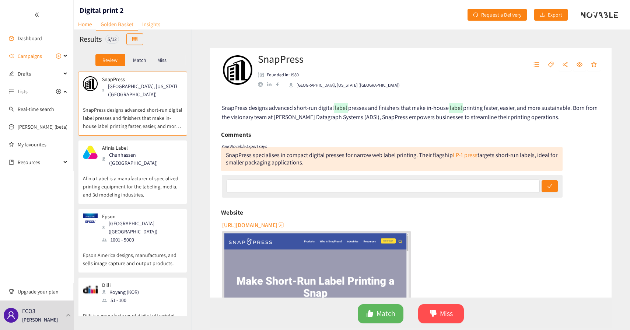
click at [156, 28] on link "Insights" at bounding box center [151, 23] width 27 height 11
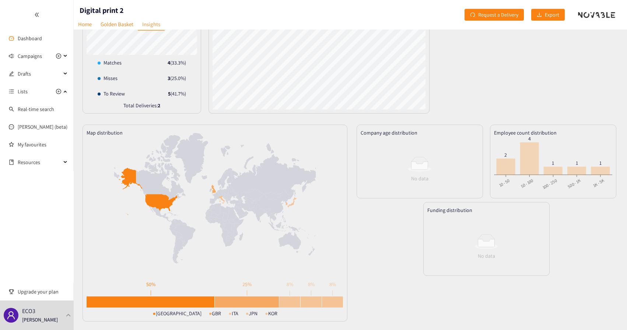
scroll to position [14, 0]
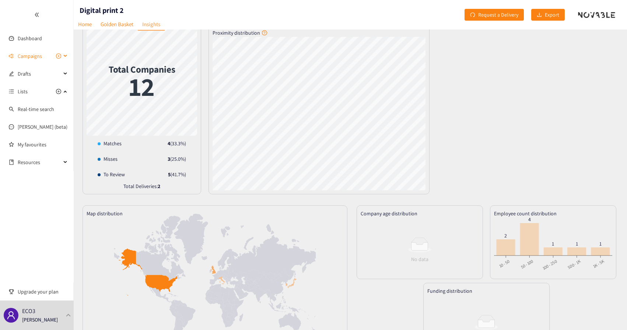
click at [30, 62] on span "Campaigns" at bounding box center [30, 56] width 24 height 15
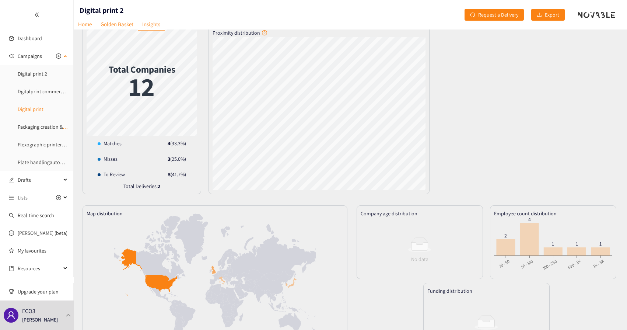
click at [30, 108] on link "Digital print" at bounding box center [31, 109] width 26 height 7
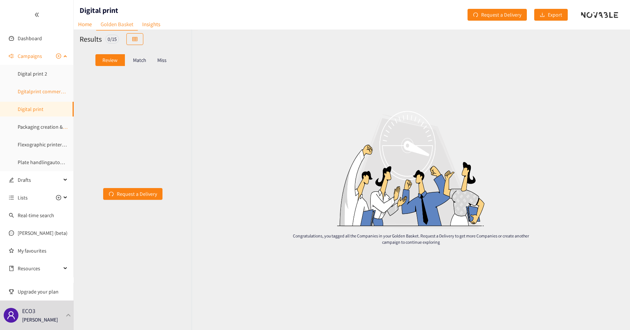
click at [34, 95] on link "Dgitalprint commercial" at bounding box center [43, 91] width 50 height 7
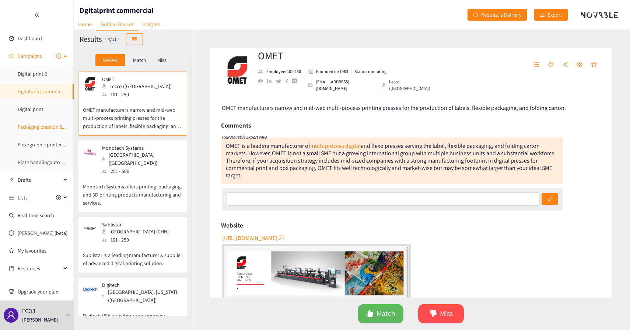
click at [36, 123] on link "Packaging creation & design servces" at bounding box center [56, 126] width 77 height 7
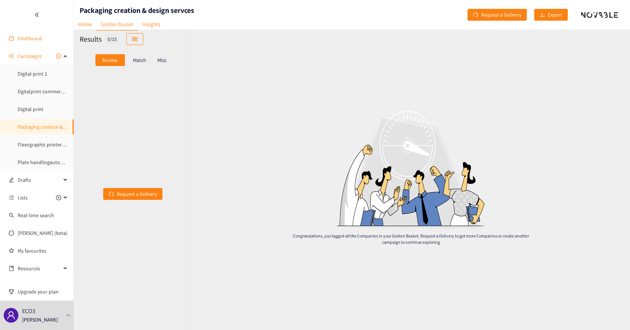
click at [42, 39] on link "Dashboard" at bounding box center [30, 38] width 24 height 7
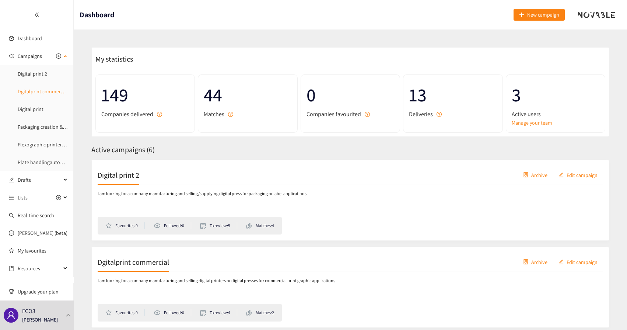
click at [36, 95] on link "Dgitalprint commercial" at bounding box center [43, 91] width 50 height 7
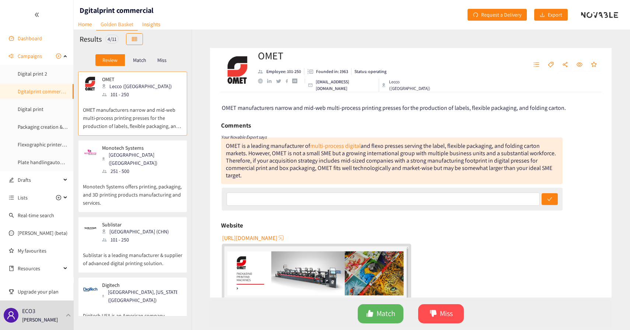
click at [35, 35] on link "Dashboard" at bounding box center [30, 38] width 24 height 7
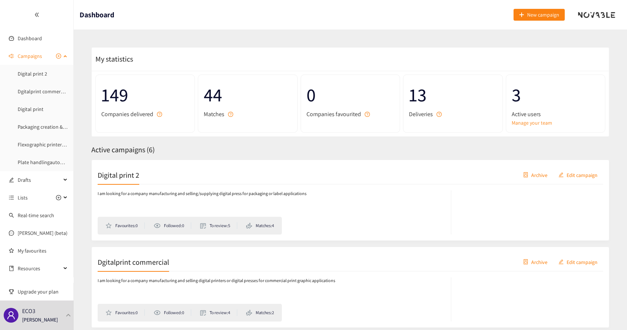
click at [31, 59] on span "Campaigns" at bounding box center [30, 56] width 24 height 15
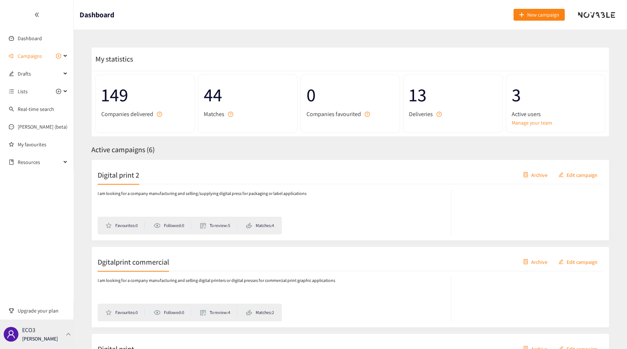
click at [46, 336] on p "[PERSON_NAME]" at bounding box center [40, 339] width 36 height 8
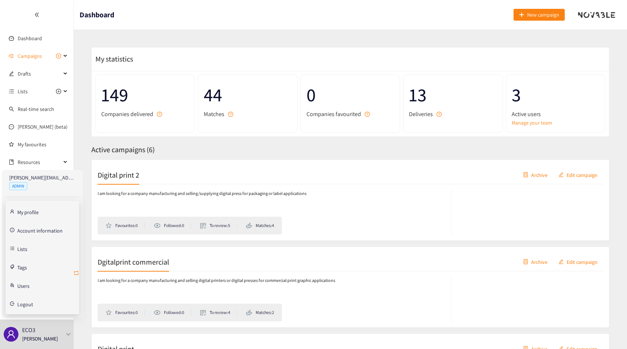
click at [76, 270] on icon "retweet" at bounding box center [76, 273] width 6 height 6
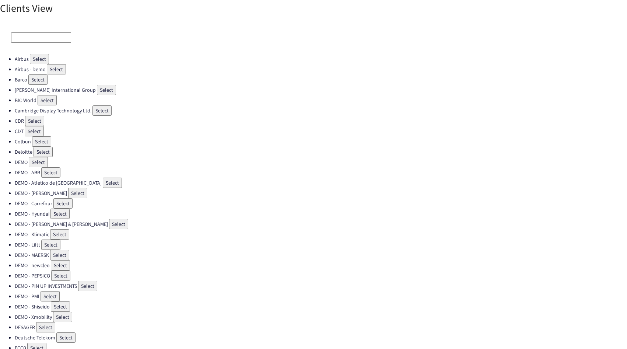
click at [57, 33] on input at bounding box center [41, 37] width 60 height 10
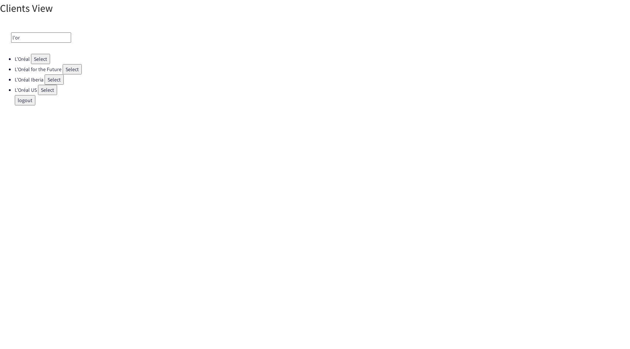
type input "l'or"
click at [42, 56] on button "Select" at bounding box center [40, 59] width 19 height 10
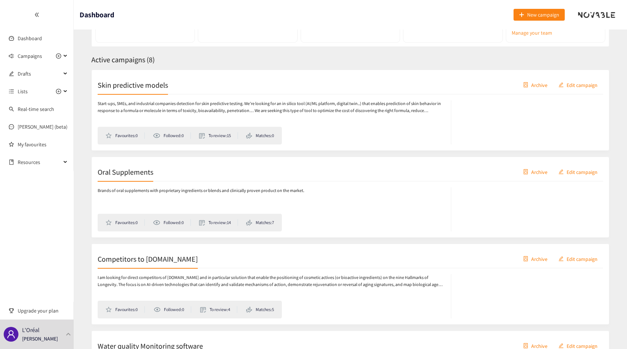
scroll to position [91, 0]
click at [163, 284] on p "I am looking for direct competitors of [DOMAIN_NAME] and in particular solution…" at bounding box center [271, 280] width 346 height 14
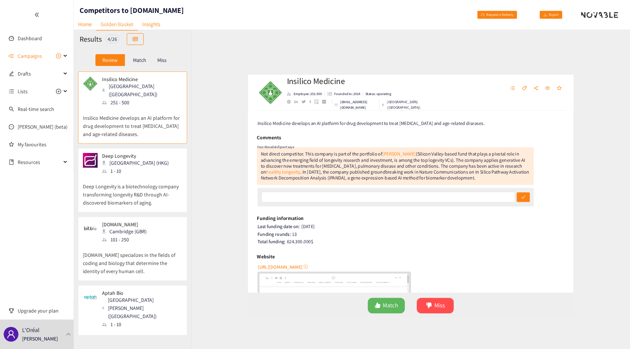
click at [134, 7] on h1 "Competitors to [DOMAIN_NAME]" at bounding box center [132, 10] width 104 height 10
copy h1 "Competitors to [DOMAIN_NAME]"
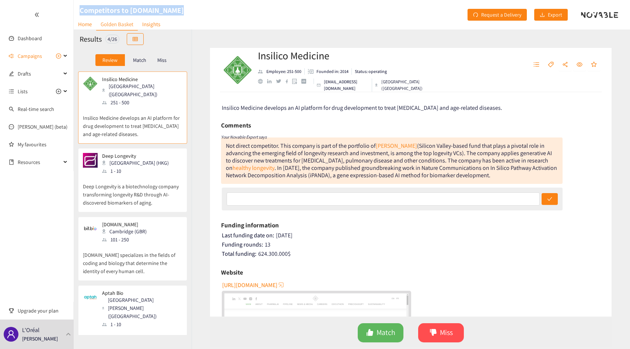
copy h1 "Competitors to [DOMAIN_NAME]"
click at [165, 58] on p "Miss" at bounding box center [161, 60] width 9 height 6
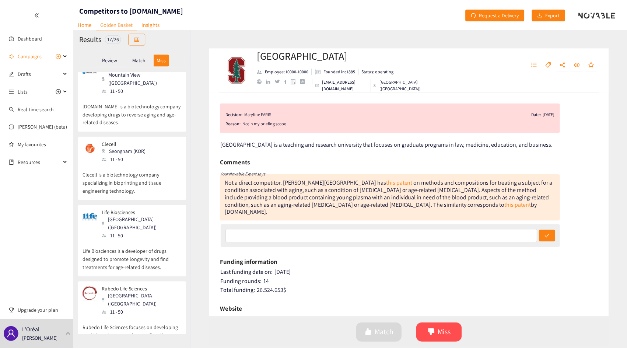
scroll to position [89, 0]
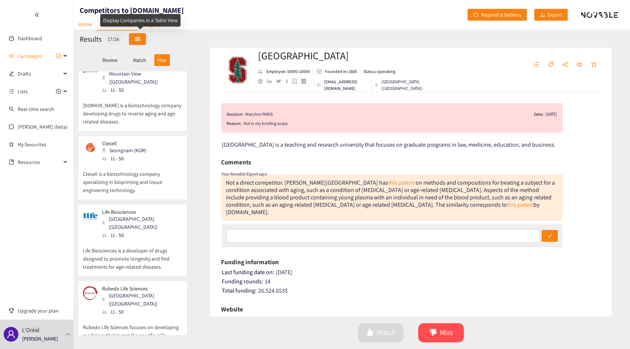
click at [137, 39] on icon "table" at bounding box center [137, 39] width 5 height 4
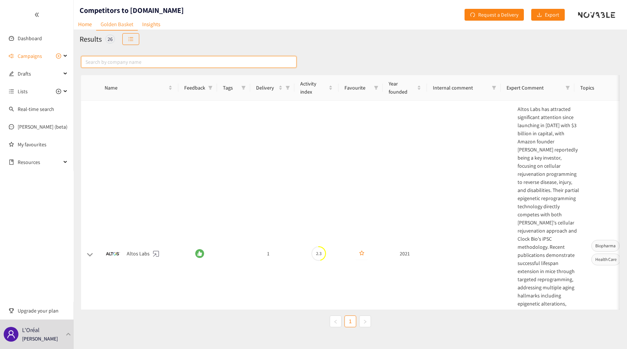
click at [141, 64] on input "text" at bounding box center [189, 62] width 216 height 12
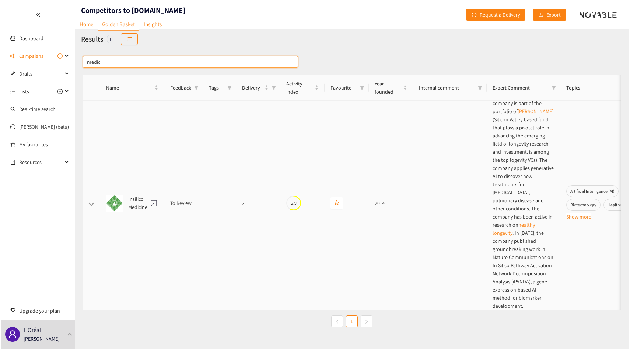
scroll to position [0, 0]
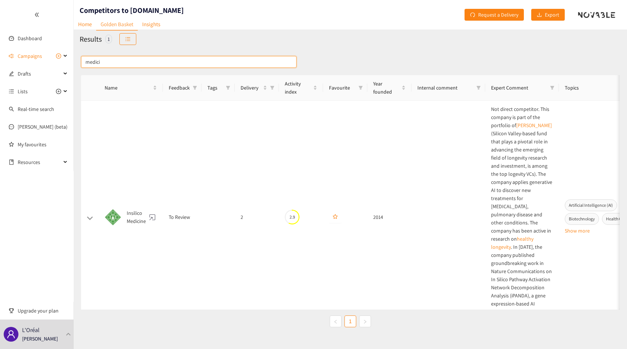
type input "medici"
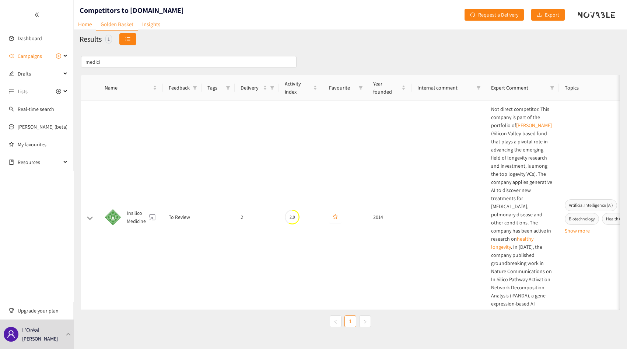
click at [128, 43] on button "button" at bounding box center [127, 39] width 17 height 12
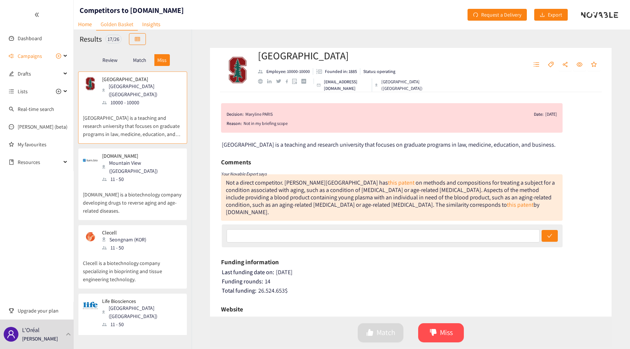
click at [143, 64] on div "Match" at bounding box center [139, 60] width 29 height 12
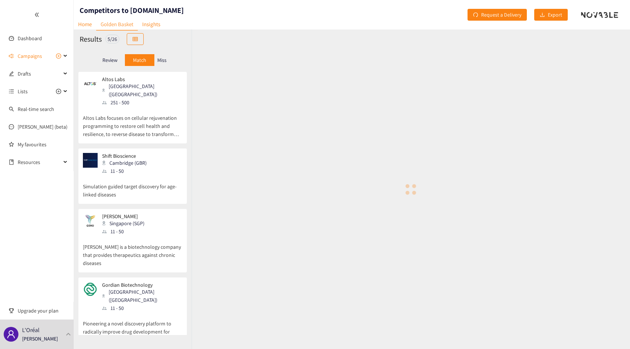
click at [113, 63] on div "Review" at bounding box center [109, 60] width 29 height 12
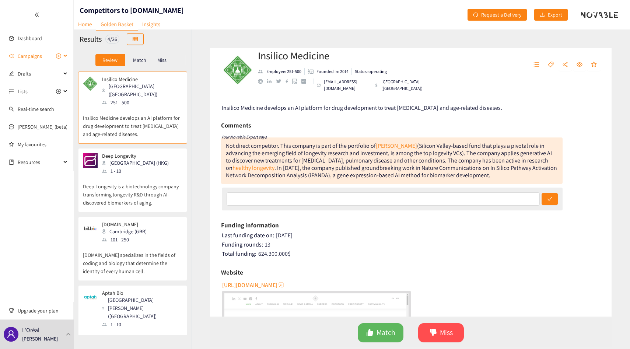
click at [34, 58] on span "Campaigns" at bounding box center [30, 56] width 24 height 15
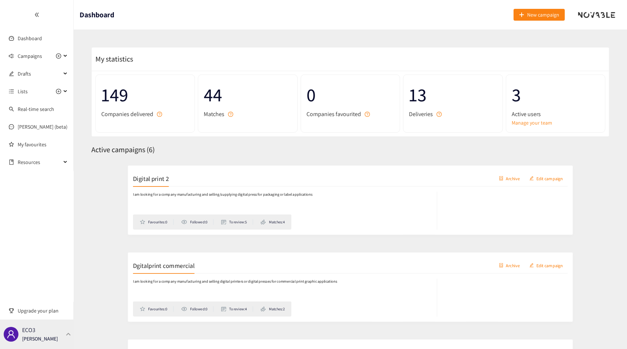
click at [56, 339] on div "ECO3 Thibaut Jacobs" at bounding box center [37, 333] width 74 height 29
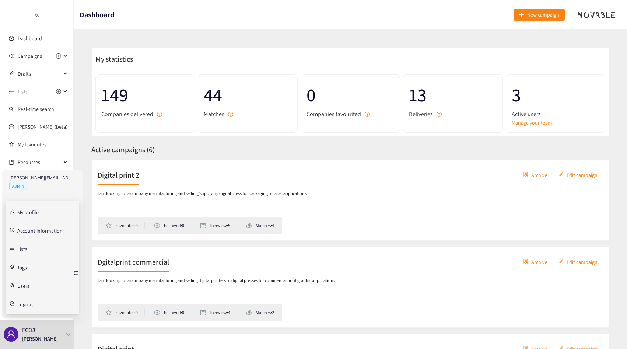
click at [52, 232] on link "Account information" at bounding box center [39, 230] width 45 height 7
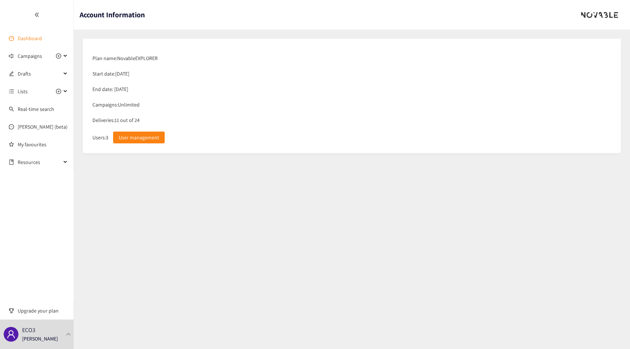
click at [35, 39] on link "Dashboard" at bounding box center [30, 38] width 24 height 7
